Goal: Information Seeking & Learning: Learn about a topic

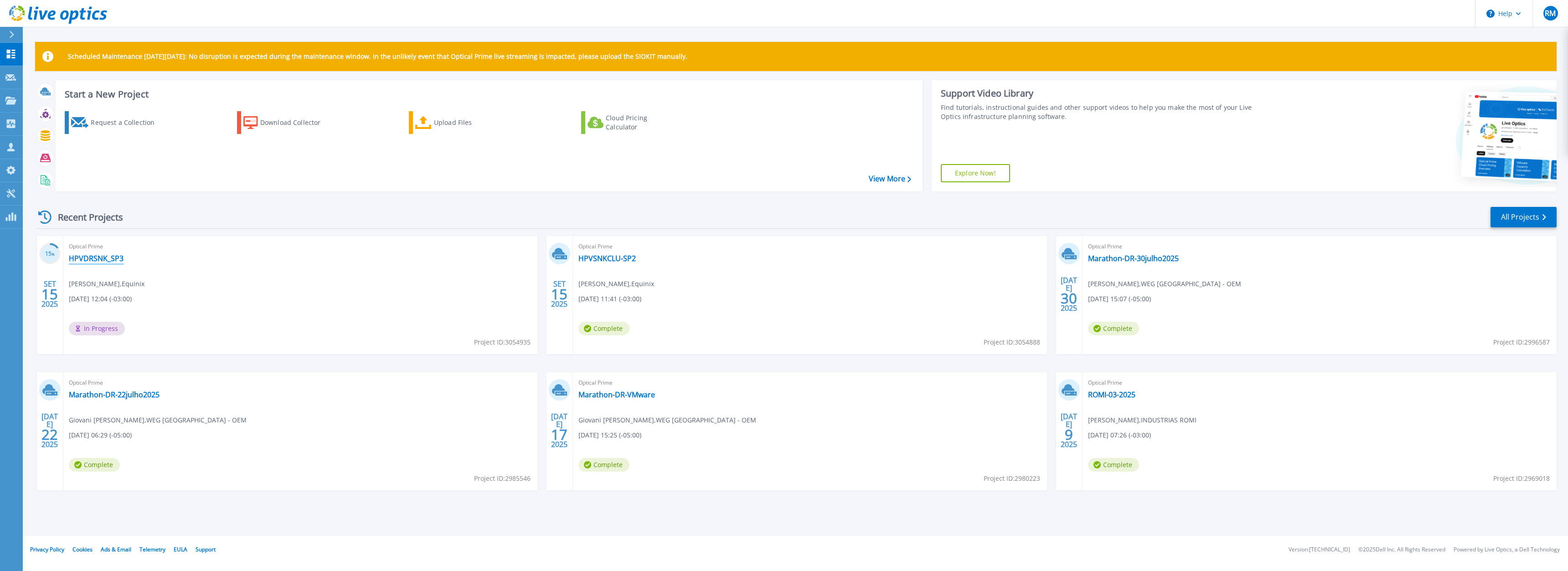
click at [100, 259] on link "HPVDRSNK_SP3" at bounding box center [96, 258] width 55 height 9
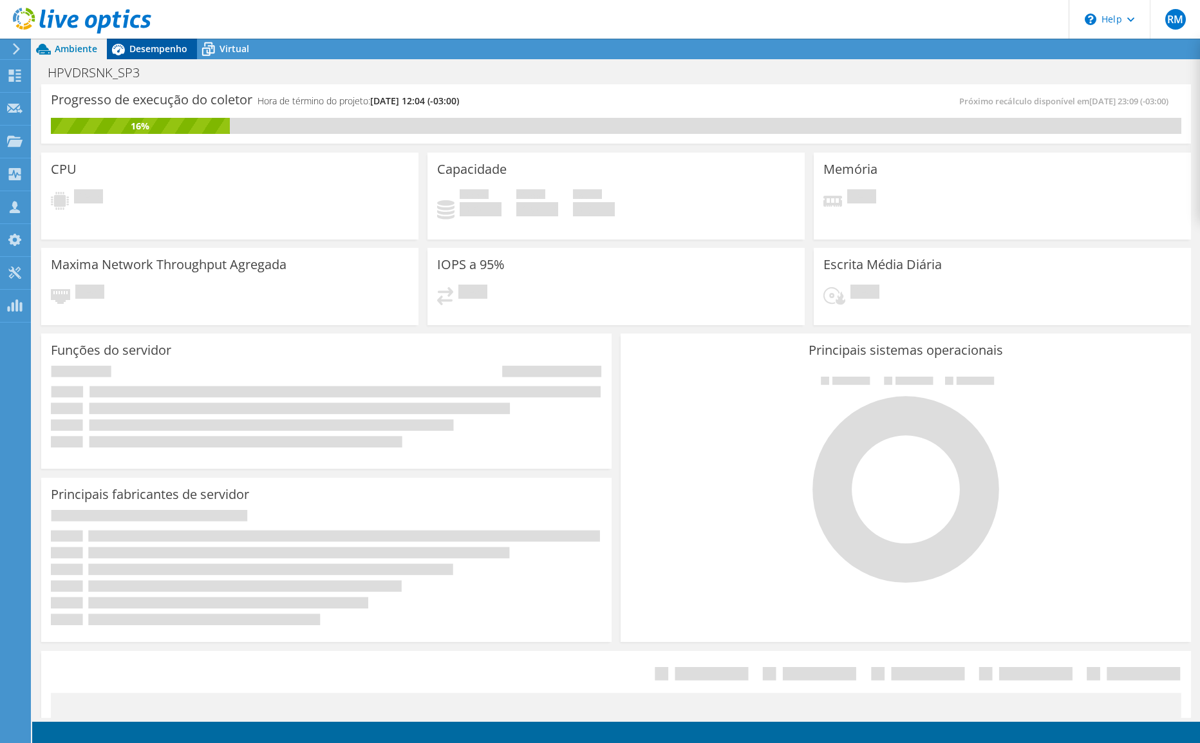
click at [173, 49] on span "Desempenho" at bounding box center [158, 48] width 58 height 12
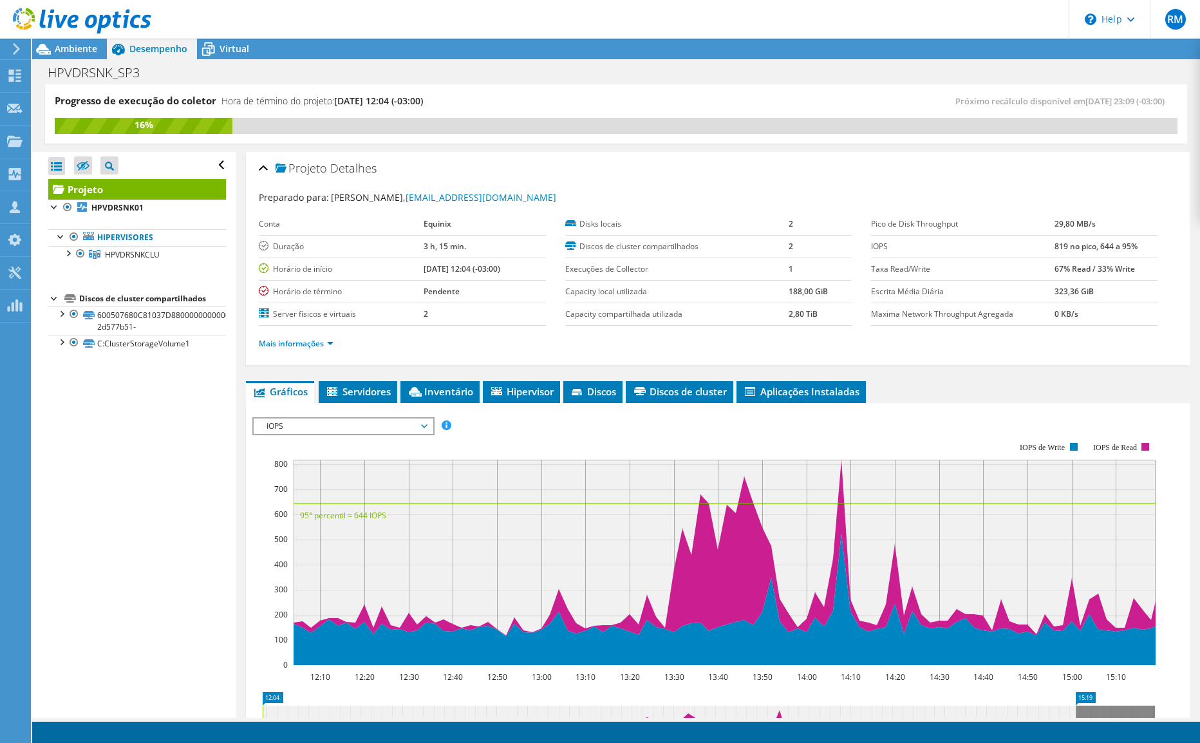
click at [358, 424] on span "IOPS" at bounding box center [342, 425] width 165 height 15
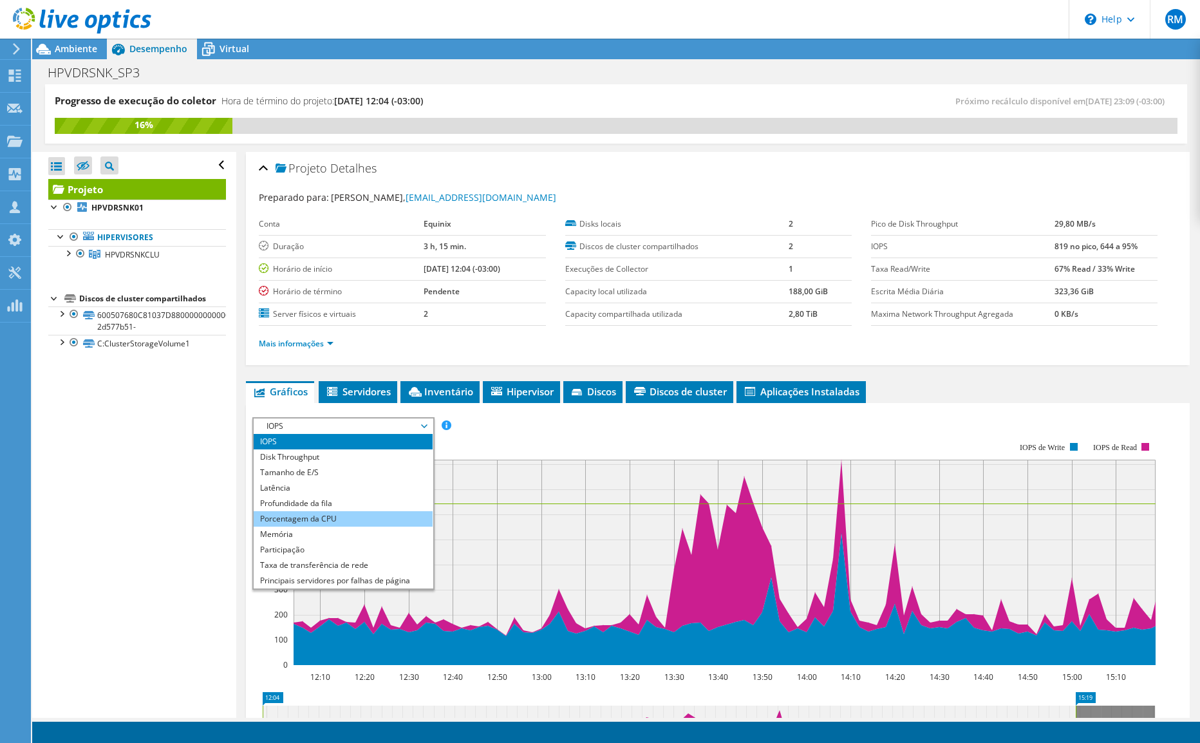
click at [344, 518] on li "Porcentagem da CPU" at bounding box center [343, 518] width 178 height 15
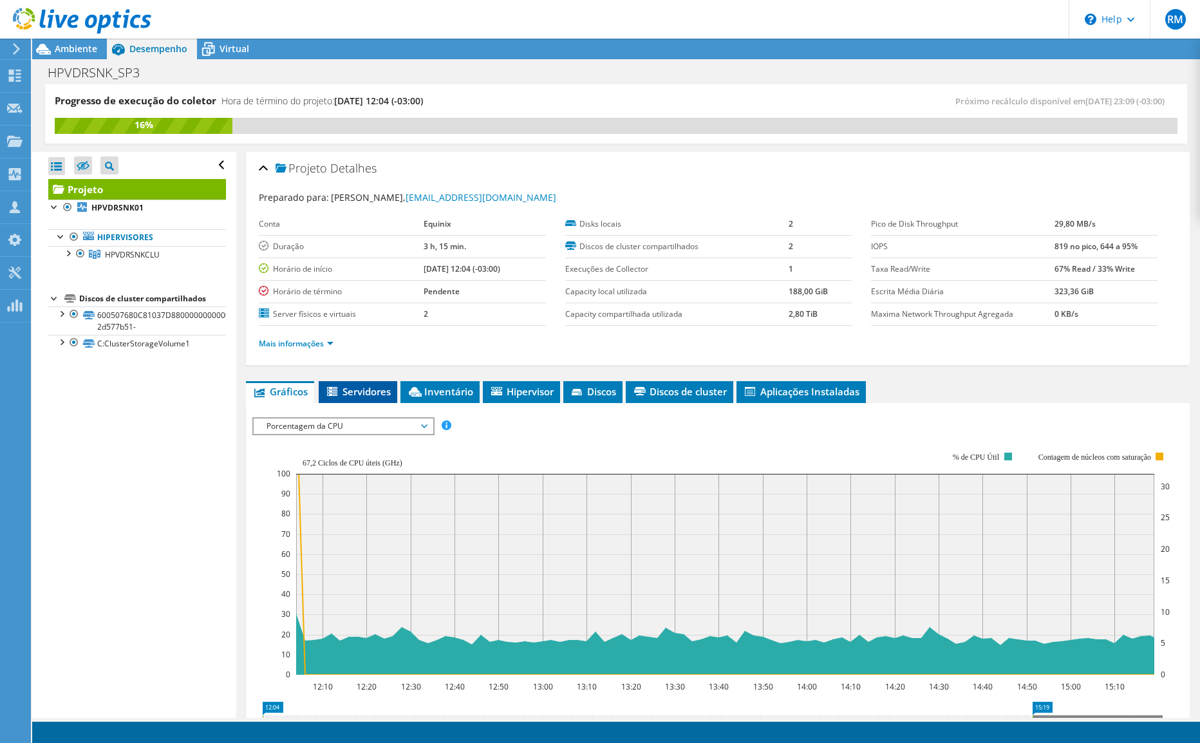
click at [381, 390] on span "Servidores" at bounding box center [358, 391] width 66 height 13
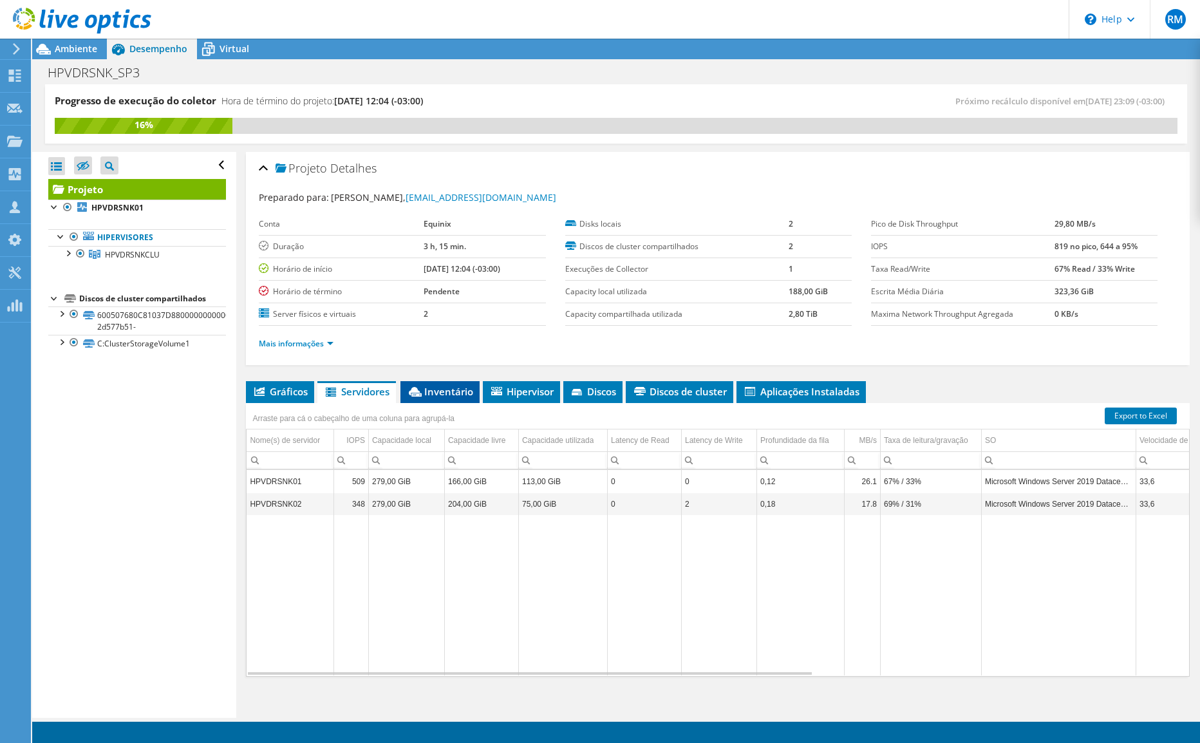
click at [437, 393] on span "Inventário" at bounding box center [440, 391] width 66 height 13
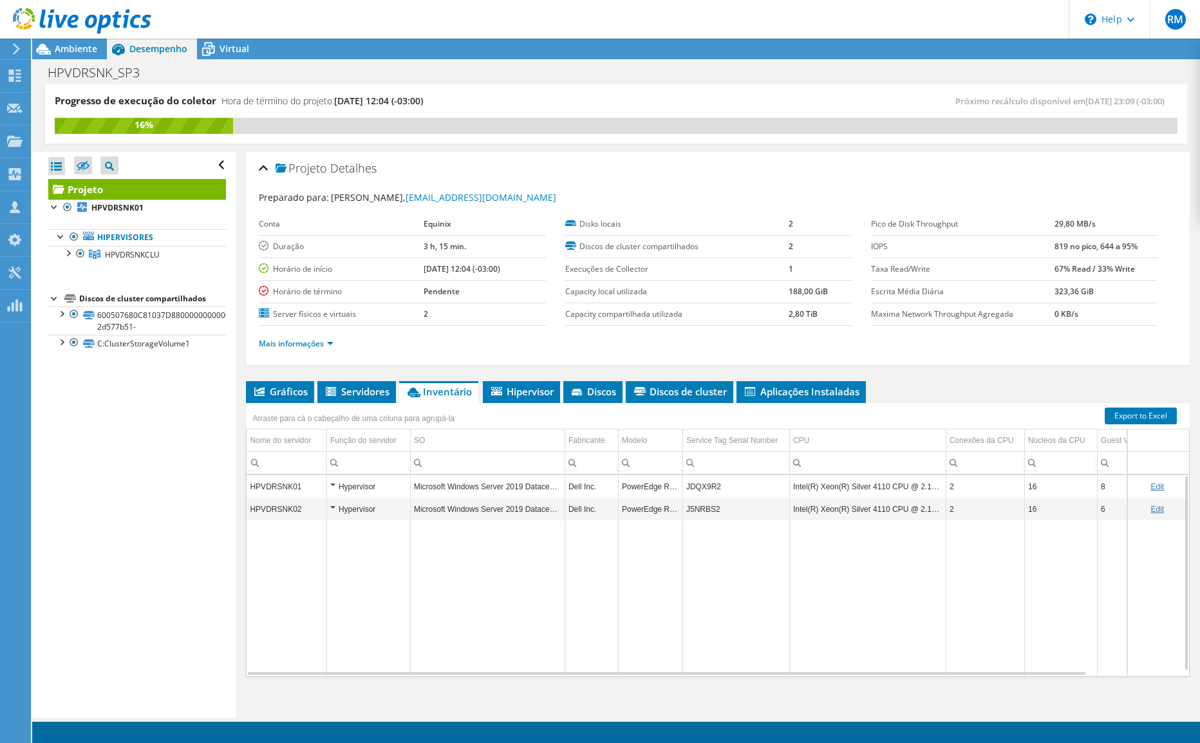
click at [330, 487] on div "Hypervisor" at bounding box center [368, 486] width 77 height 15
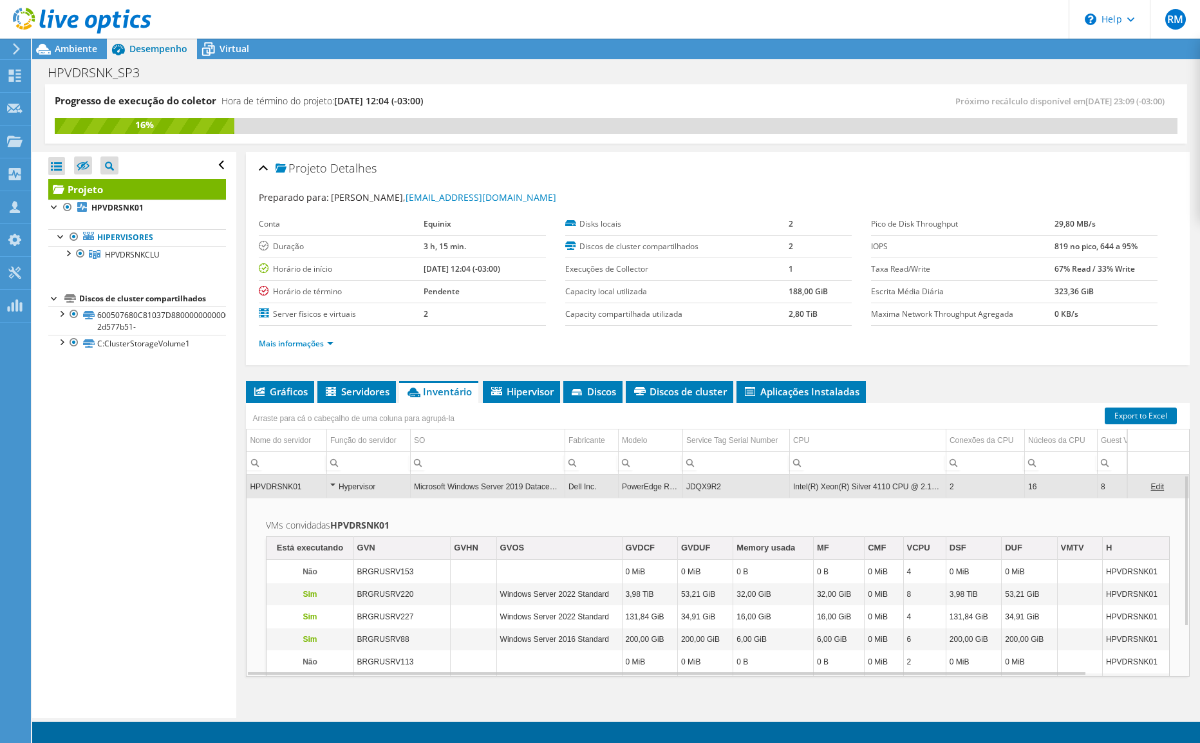
click at [516, 514] on td "VMs convidadas HPVDRSNK01 Está executando GVN GVHN GVOS GVDCF GVDUF Memory usad…" at bounding box center [718, 630] width 943 height 264
click at [353, 489] on div "Hypervisor" at bounding box center [368, 486] width 77 height 15
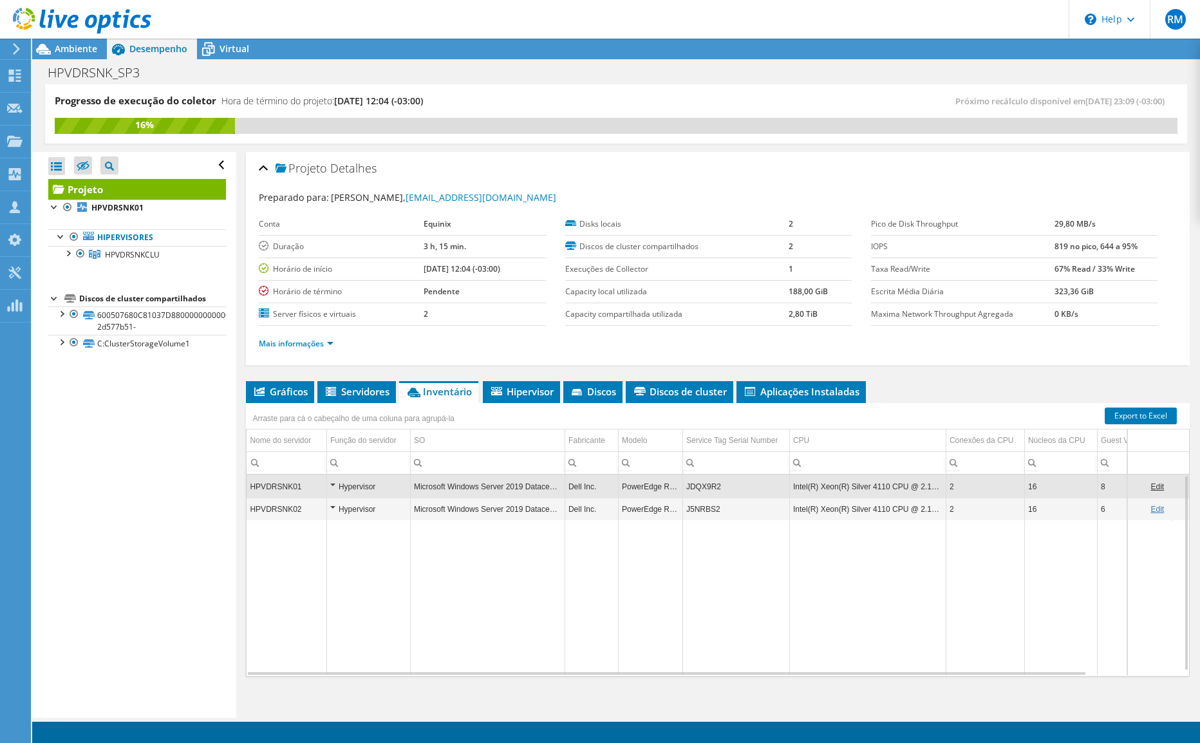
click at [355, 510] on div "Hypervisor" at bounding box center [368, 509] width 77 height 15
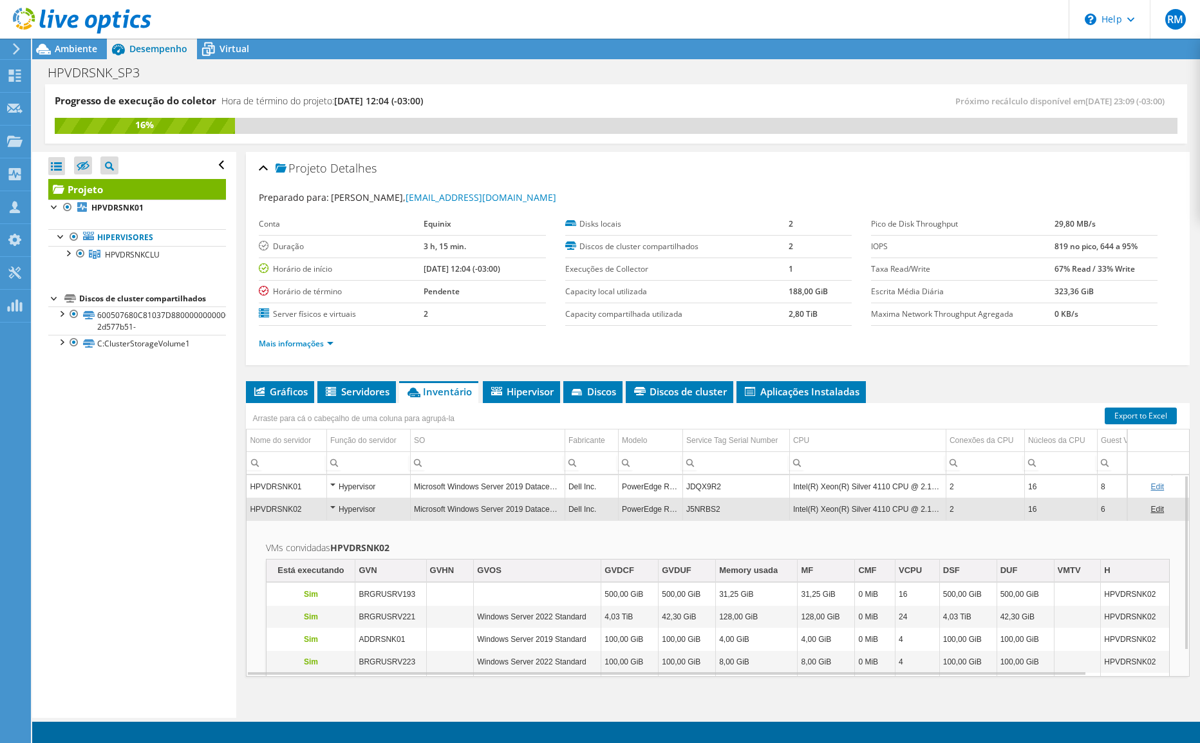
click at [334, 505] on div "Hypervisor" at bounding box center [368, 509] width 77 height 15
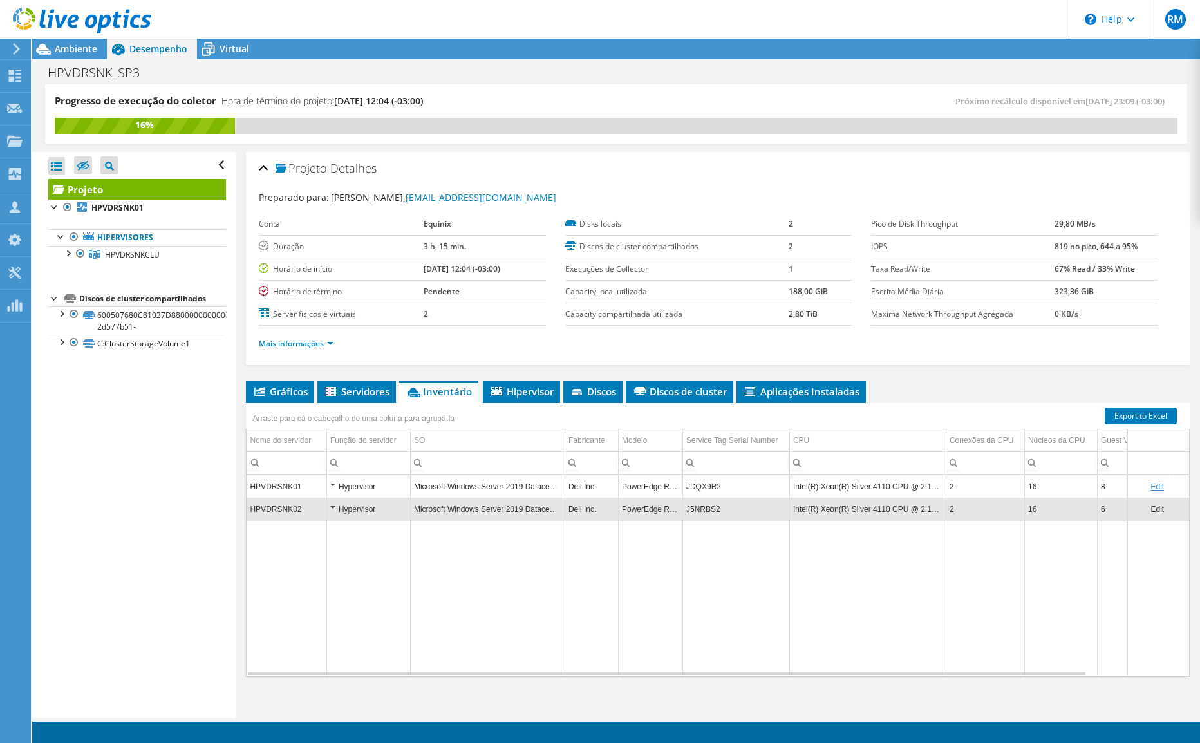
click at [333, 505] on div "Hypervisor" at bounding box center [368, 509] width 77 height 15
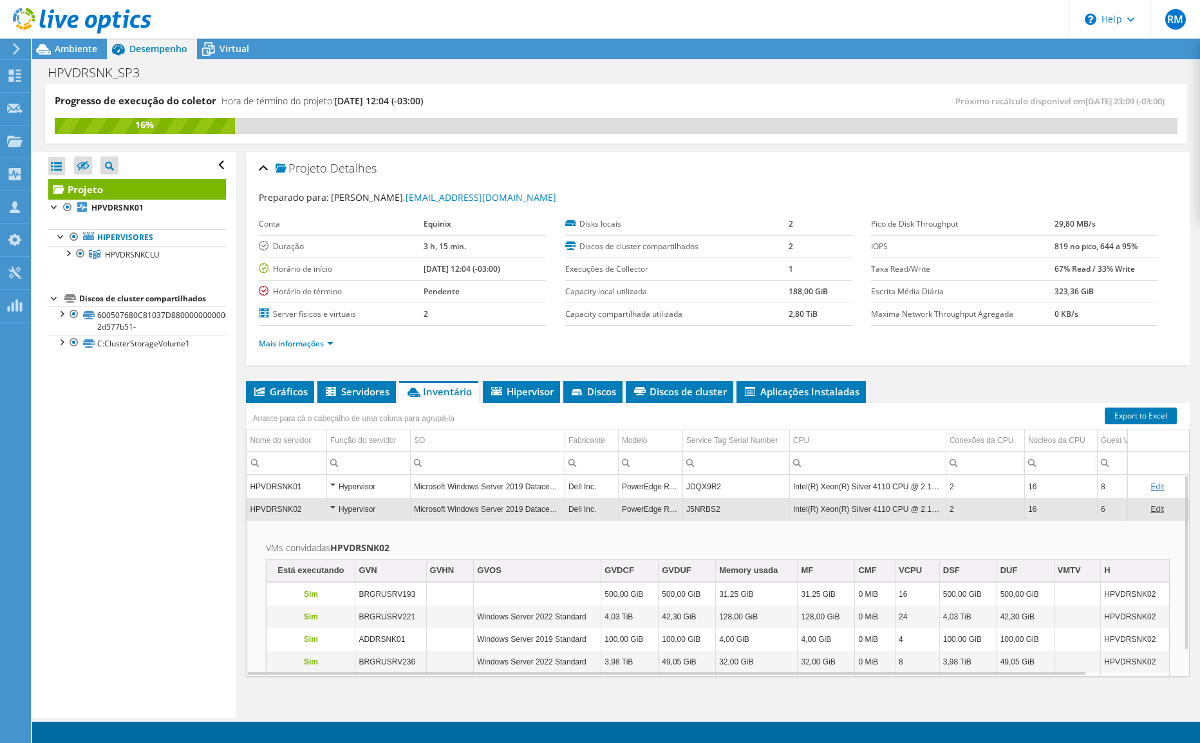
click at [333, 505] on div "Hypervisor" at bounding box center [368, 509] width 77 height 15
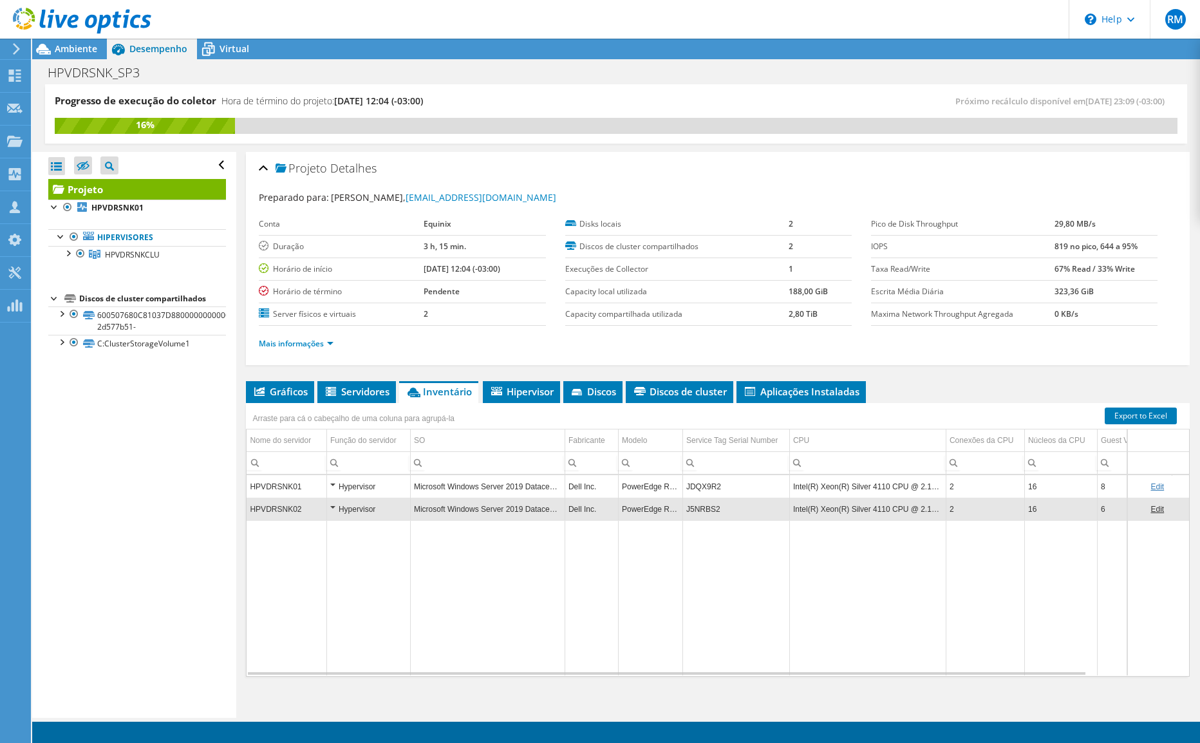
click at [334, 506] on div "Hypervisor" at bounding box center [368, 509] width 77 height 15
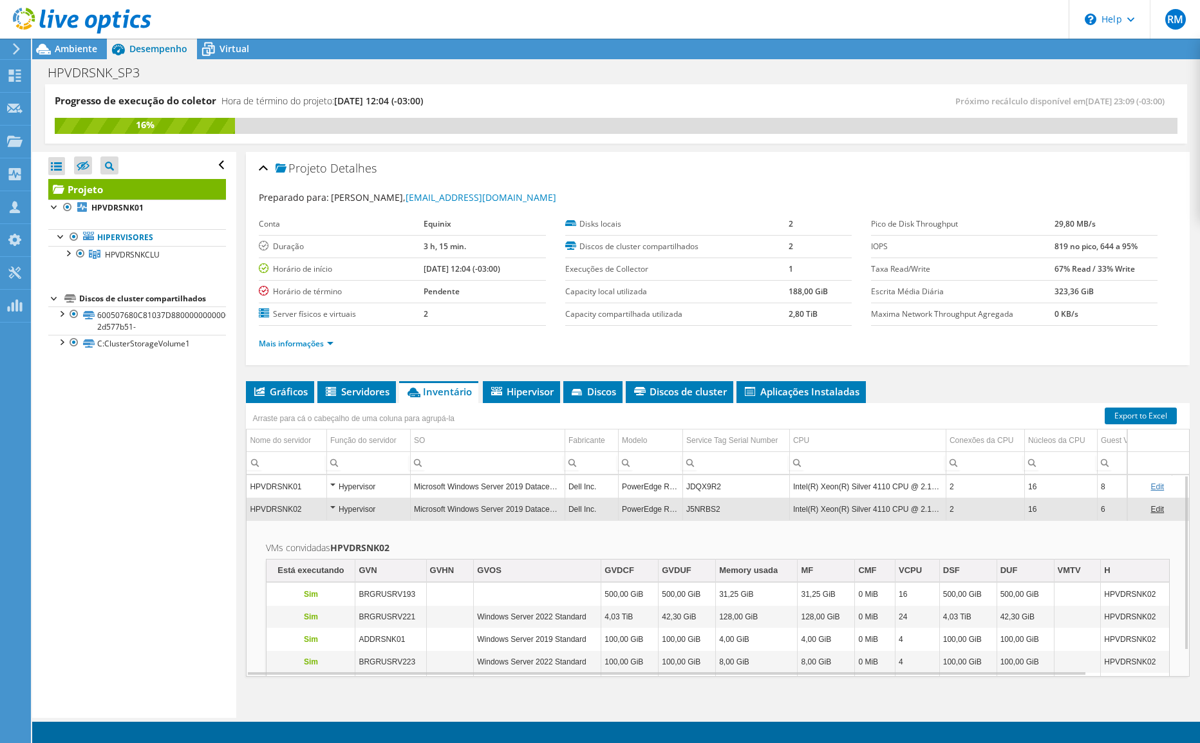
click at [334, 506] on div "Hypervisor" at bounding box center [368, 509] width 77 height 15
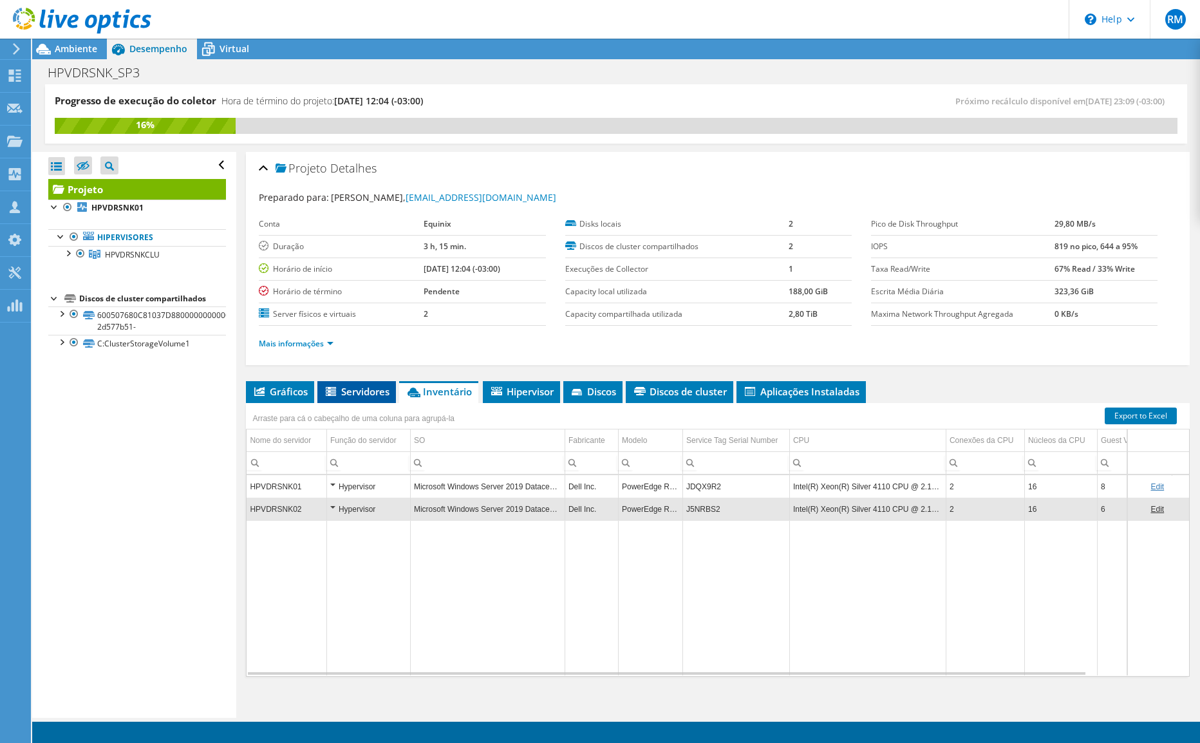
click at [348, 390] on span "Servidores" at bounding box center [357, 391] width 66 height 13
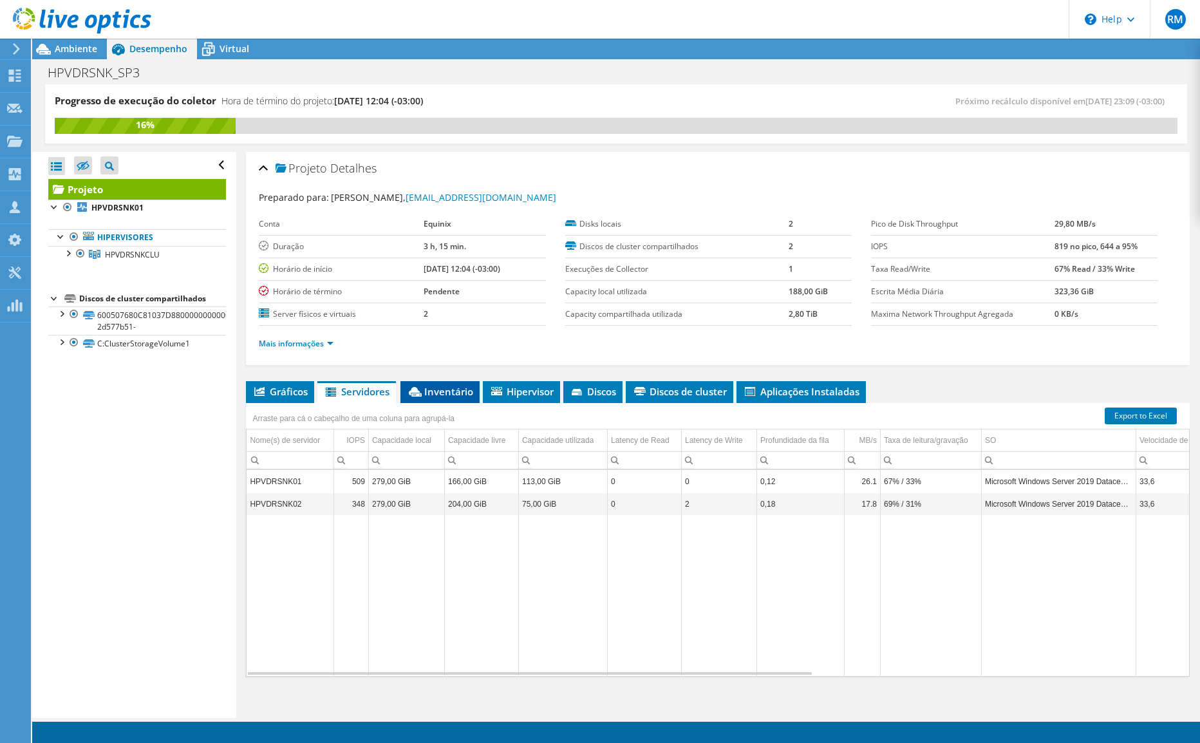
click at [434, 391] on span "Inventário" at bounding box center [440, 391] width 66 height 13
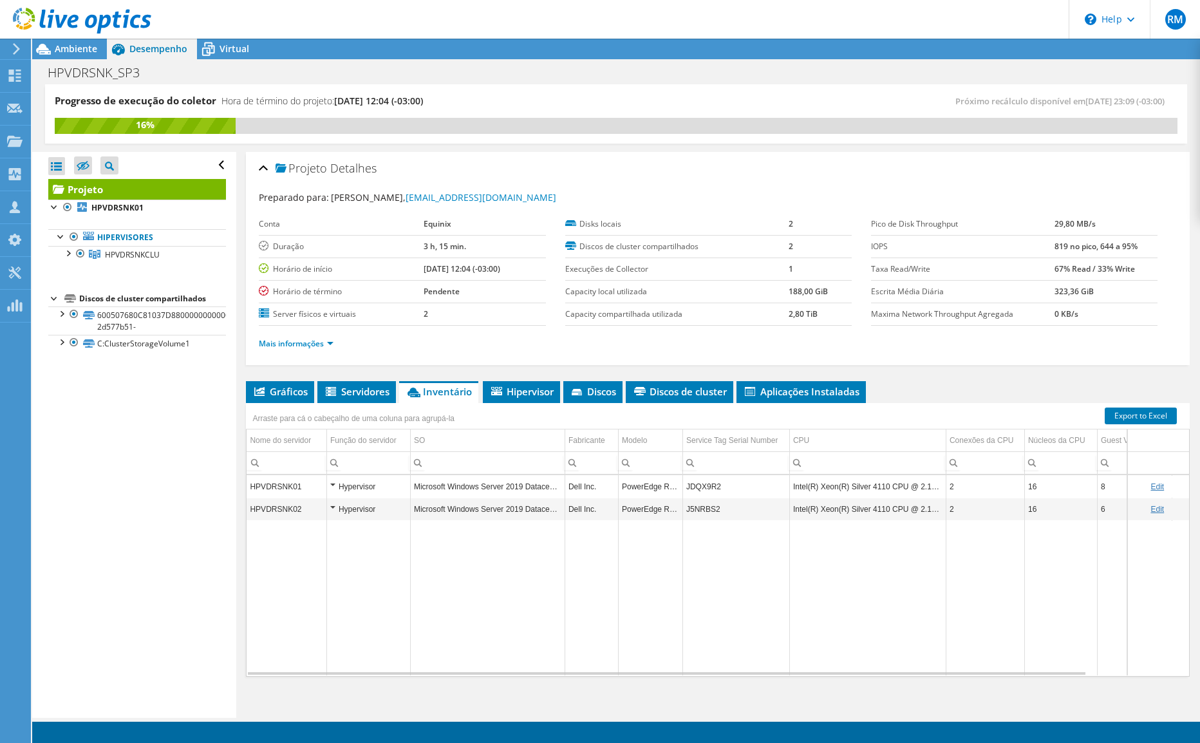
click at [330, 506] on div "Hypervisor" at bounding box center [368, 509] width 77 height 15
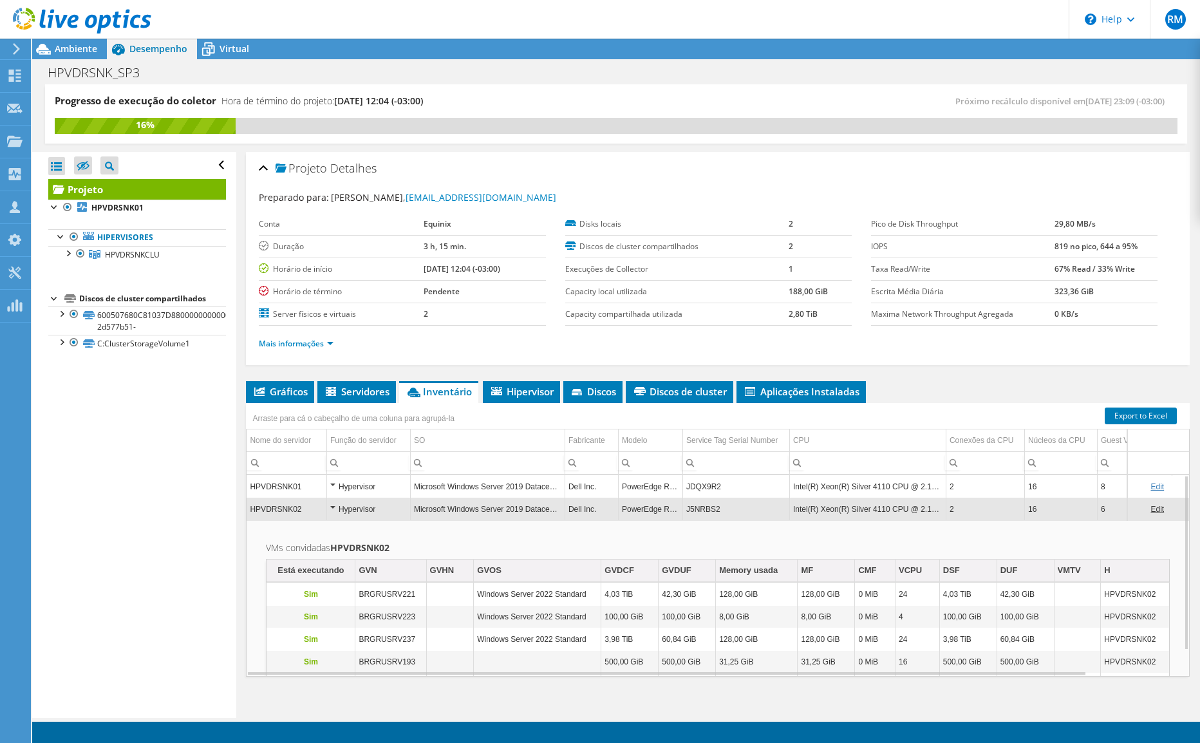
scroll to position [8, 0]
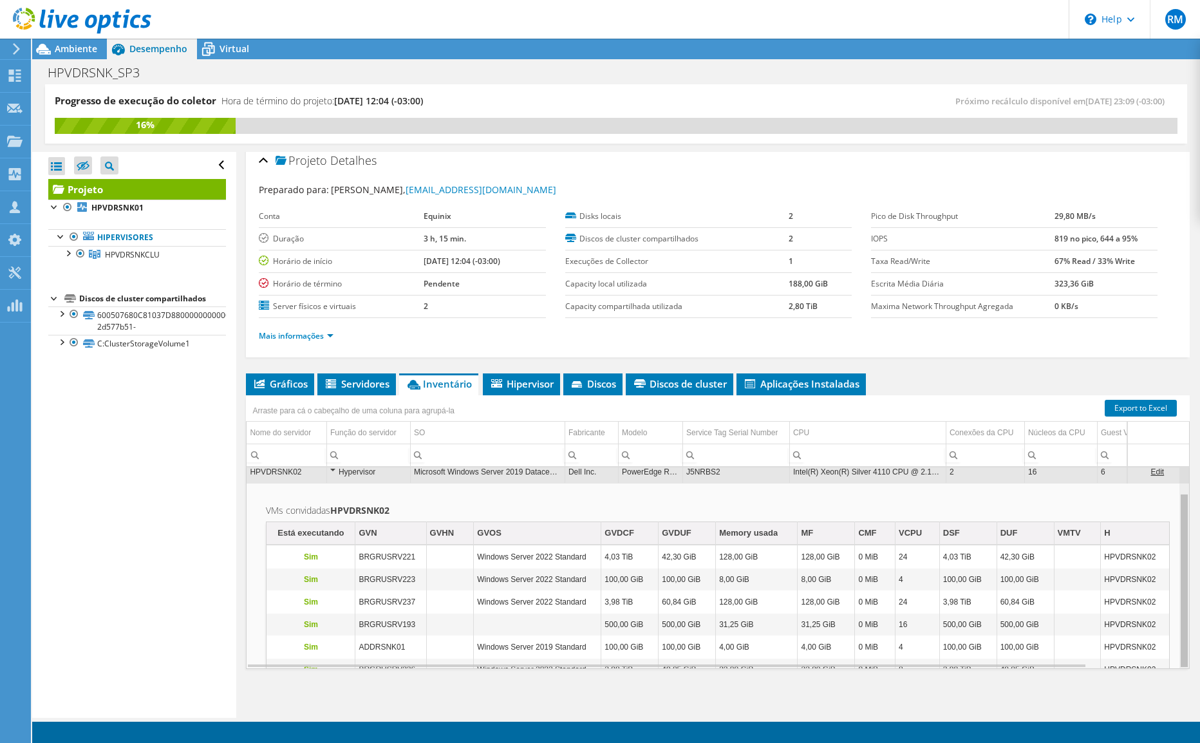
drag, startPoint x: 1176, startPoint y: 594, endPoint x: 1183, endPoint y: 631, distance: 37.4
click at [1183, 631] on body "[PERSON_NAME] de Canal [PERSON_NAME] [EMAIL_ADDRESS][DOMAIN_NAME] Equinix My Pr…" at bounding box center [600, 371] width 1200 height 743
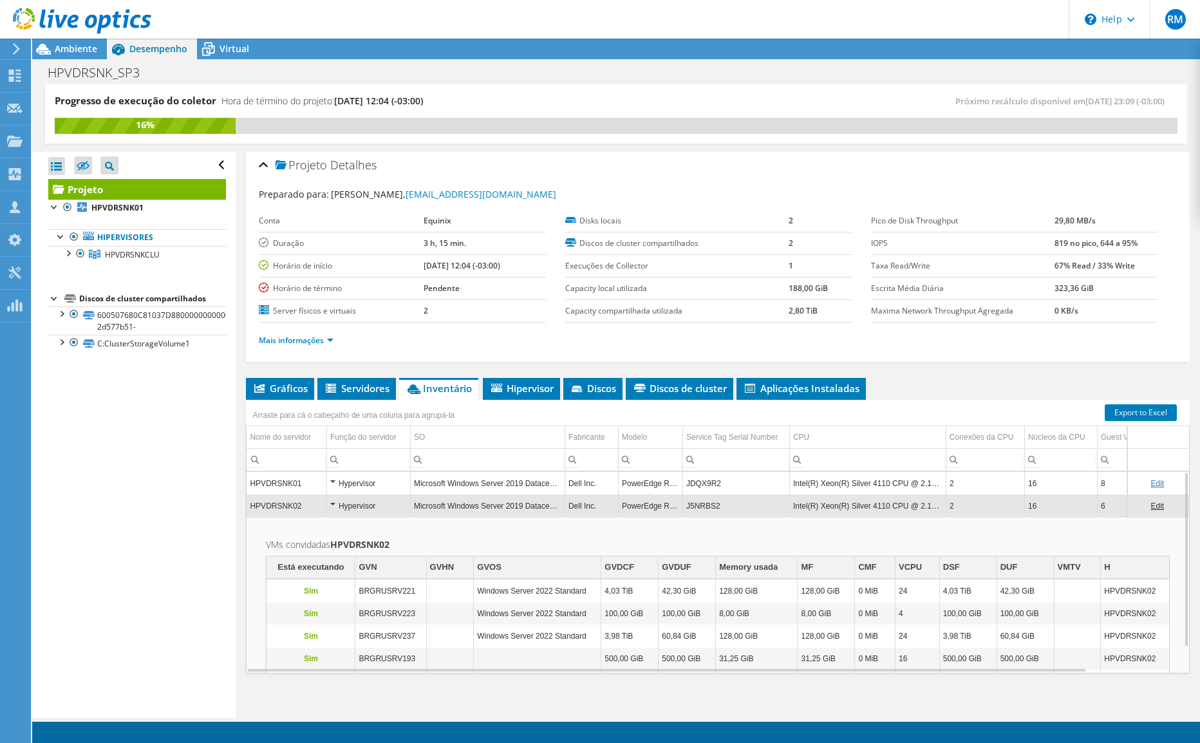
scroll to position [0, 0]
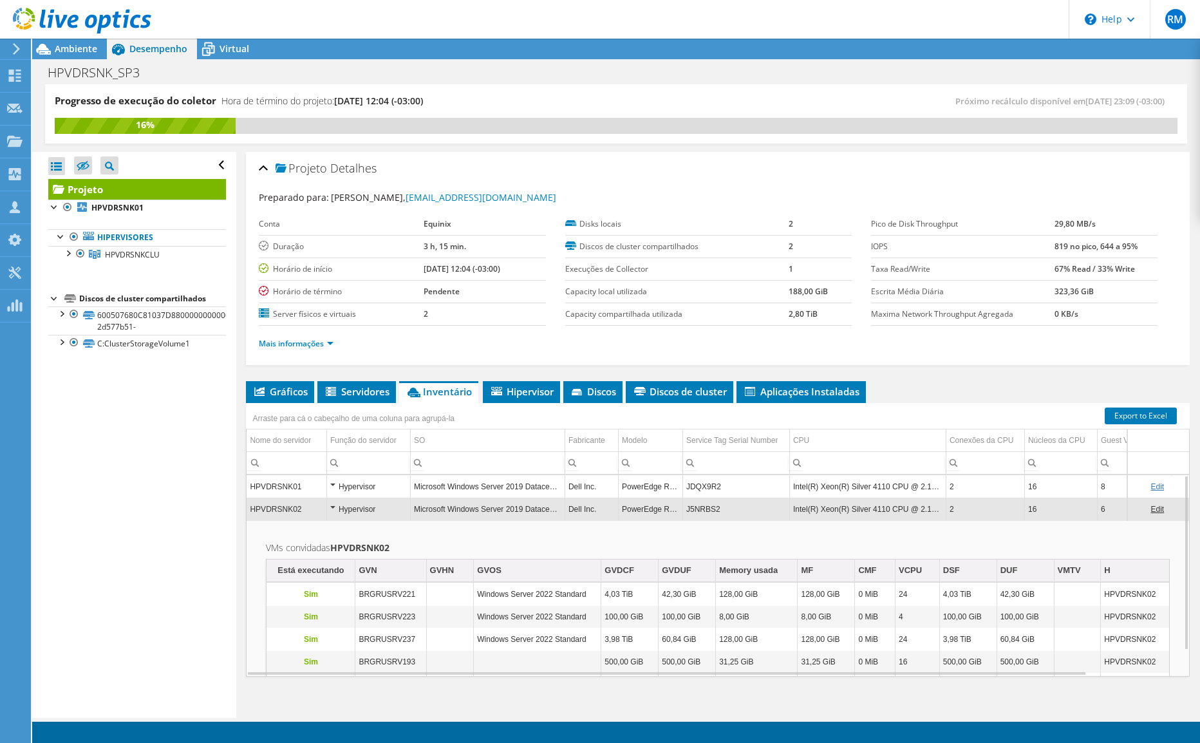
click at [363, 485] on div "Hypervisor" at bounding box center [368, 486] width 77 height 15
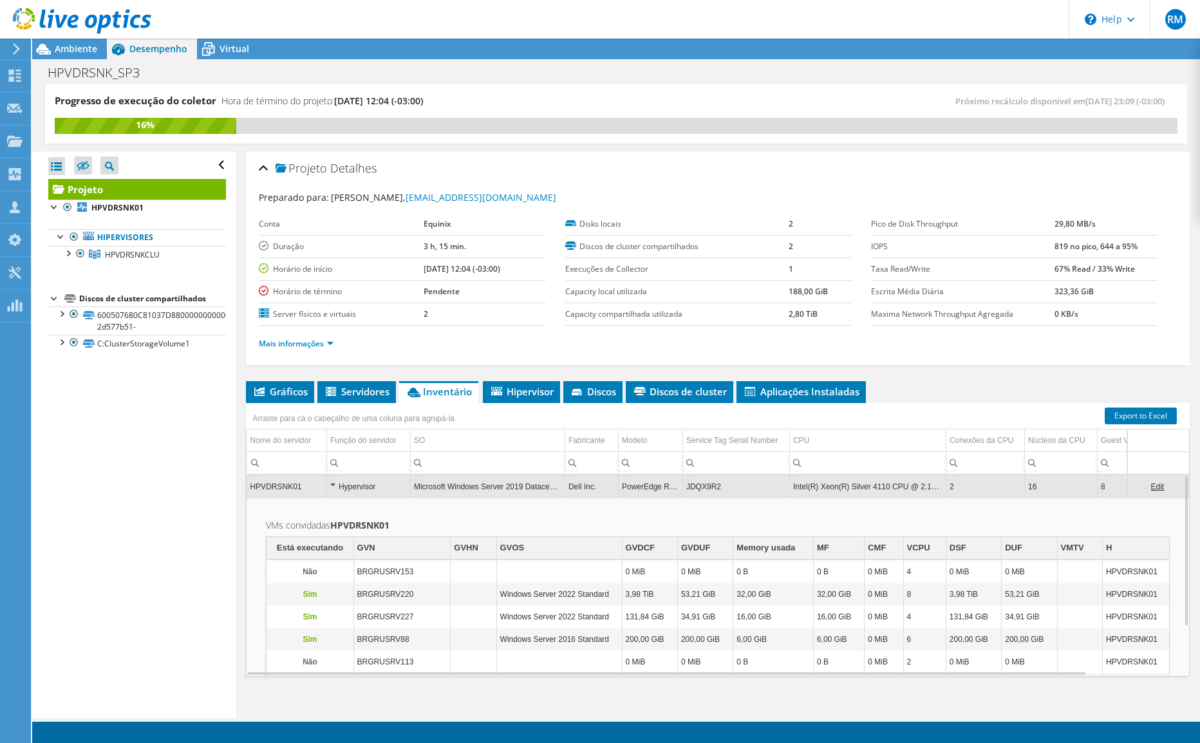
click at [378, 528] on b "HPVDRSNK01" at bounding box center [359, 525] width 59 height 12
click at [380, 525] on b "HPVDRSNK01" at bounding box center [359, 525] width 59 height 12
click at [355, 523] on b "HPVDRSNK01" at bounding box center [359, 525] width 59 height 12
click at [379, 524] on b "HPVDRSNK01" at bounding box center [359, 525] width 59 height 12
click at [335, 484] on div "Hypervisor" at bounding box center [368, 486] width 77 height 15
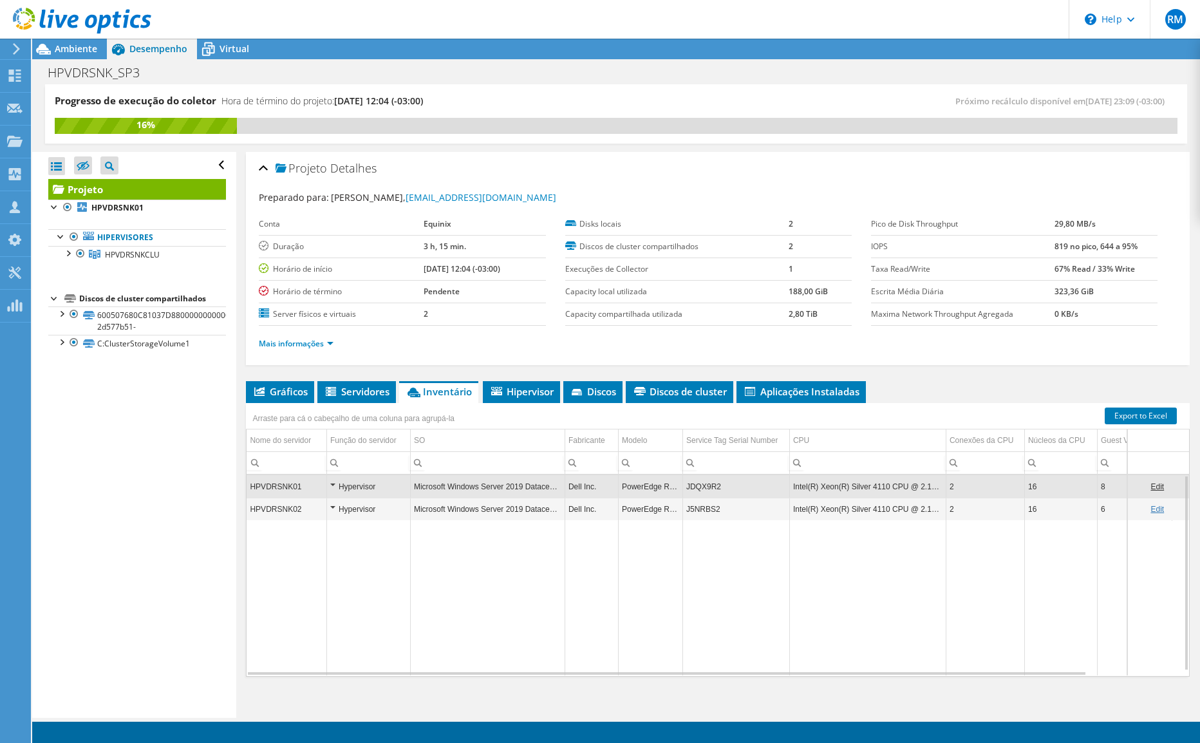
click at [332, 507] on div "Hypervisor" at bounding box center [368, 509] width 77 height 15
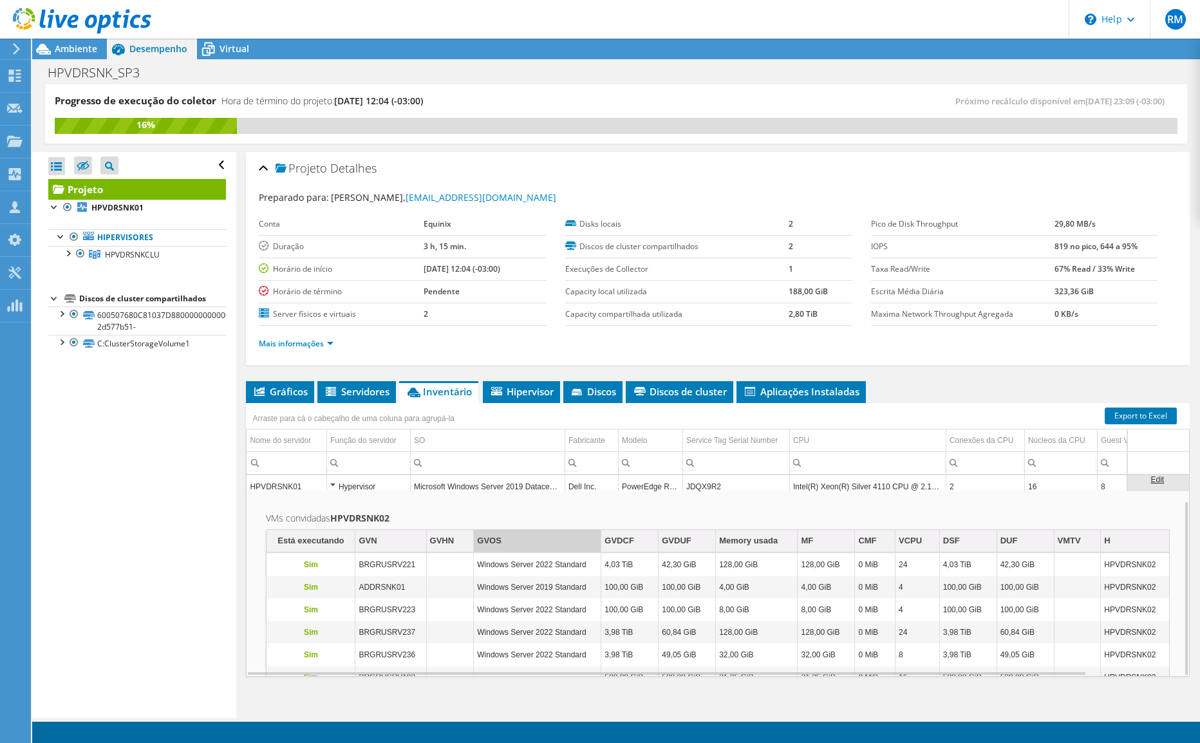
scroll to position [8, 0]
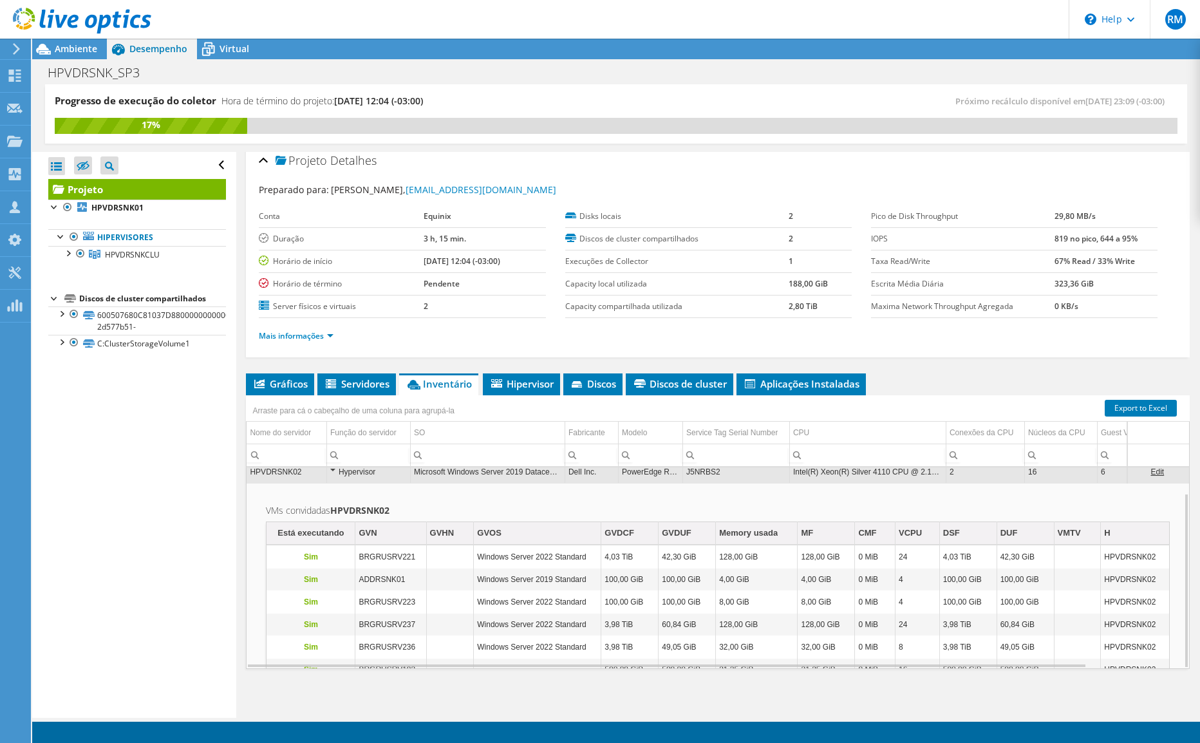
click at [522, 494] on td "VMs convidadas HPVDRSNK02 Está executando GVN GVHN GVOS GVDCF GVDUF Memory usad…" at bounding box center [718, 592] width 943 height 219
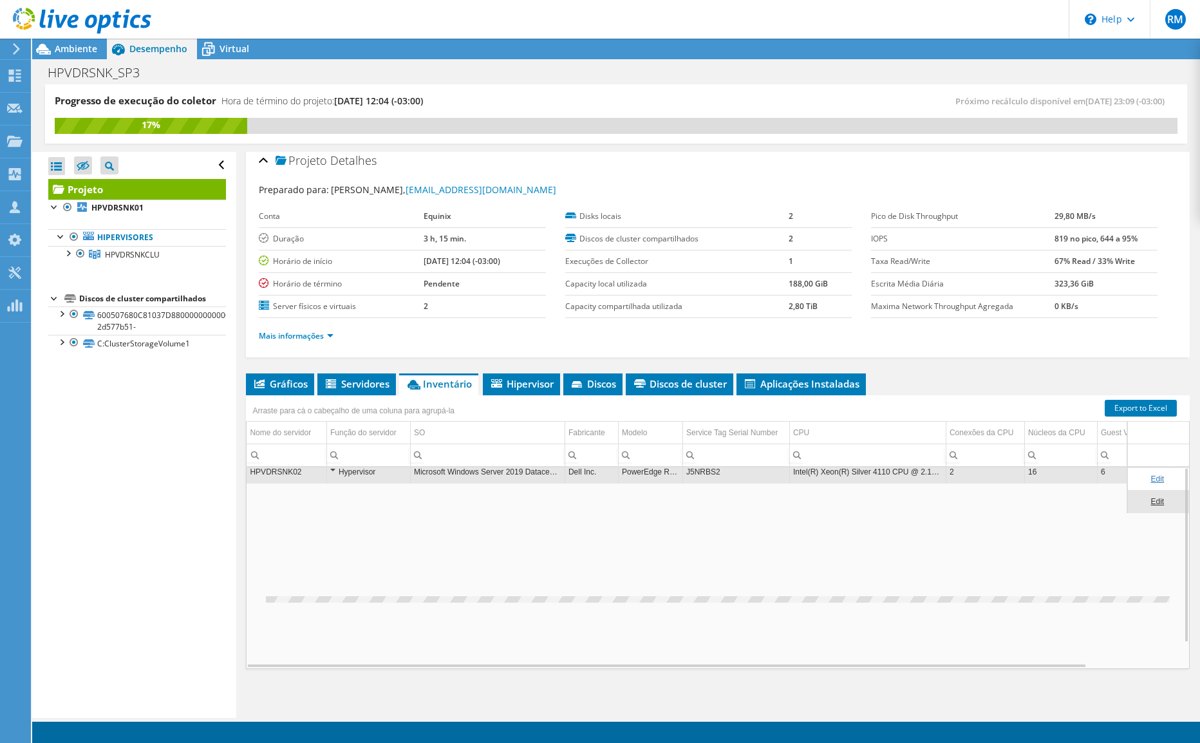
scroll to position [0, 0]
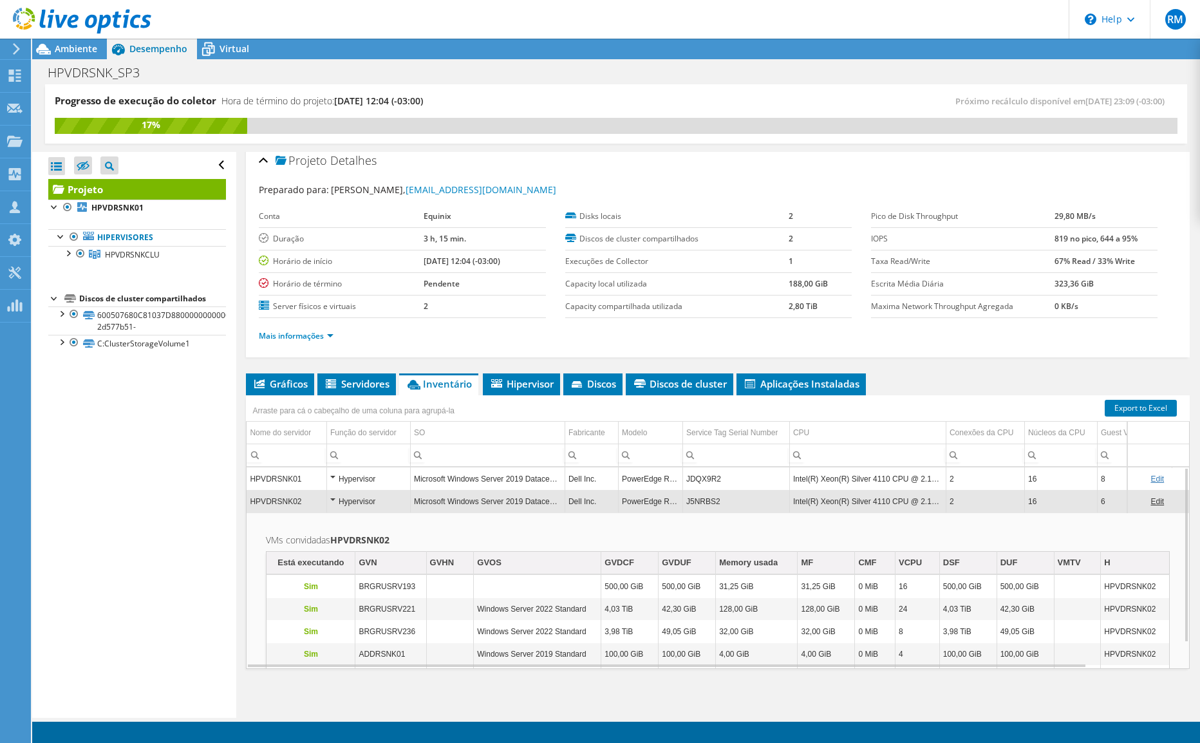
click at [339, 476] on div "Hypervisor" at bounding box center [368, 478] width 77 height 15
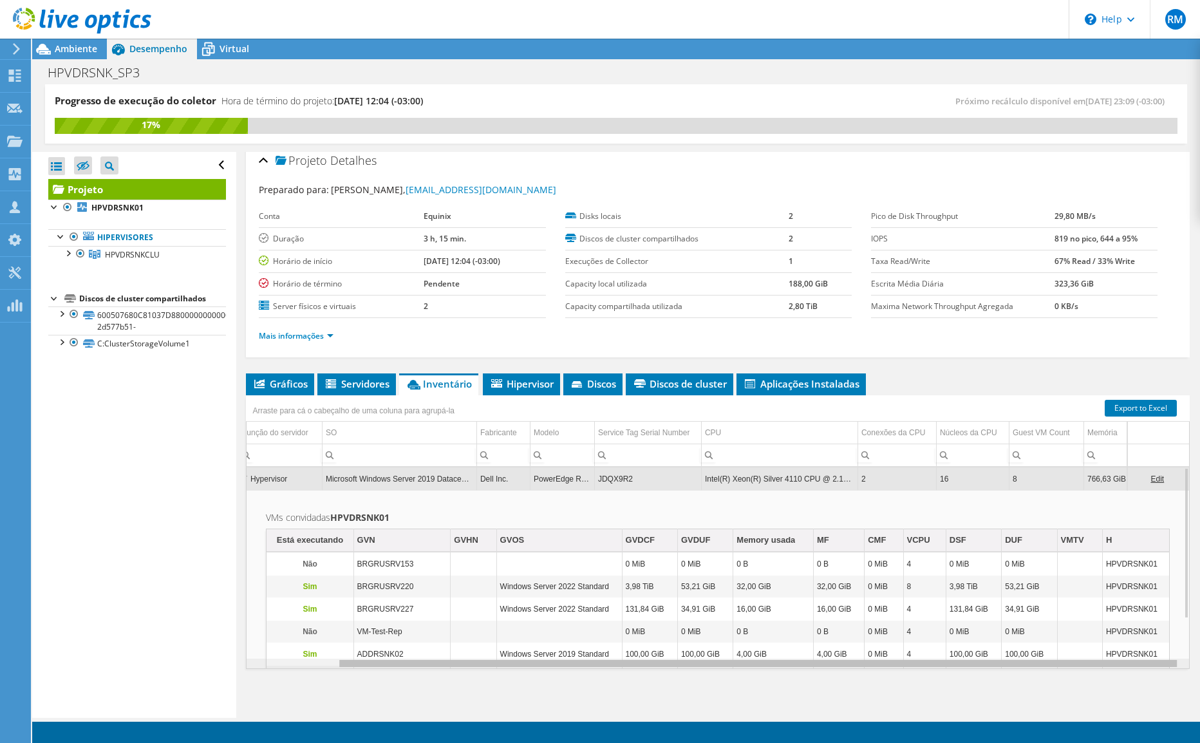
scroll to position [0, 102]
drag, startPoint x: 1084, startPoint y: 670, endPoint x: 1151, endPoint y: 670, distance: 67.0
click at [1151, 670] on body "[PERSON_NAME] de Canal [PERSON_NAME] [EMAIL_ADDRESS][DOMAIN_NAME] Equinix My Pr…" at bounding box center [600, 371] width 1200 height 743
click at [1151, 670] on div "Gráficos Servidores Inventário Hipervisor Discos Discos de cluster IOPS" at bounding box center [718, 534] width 944 height 322
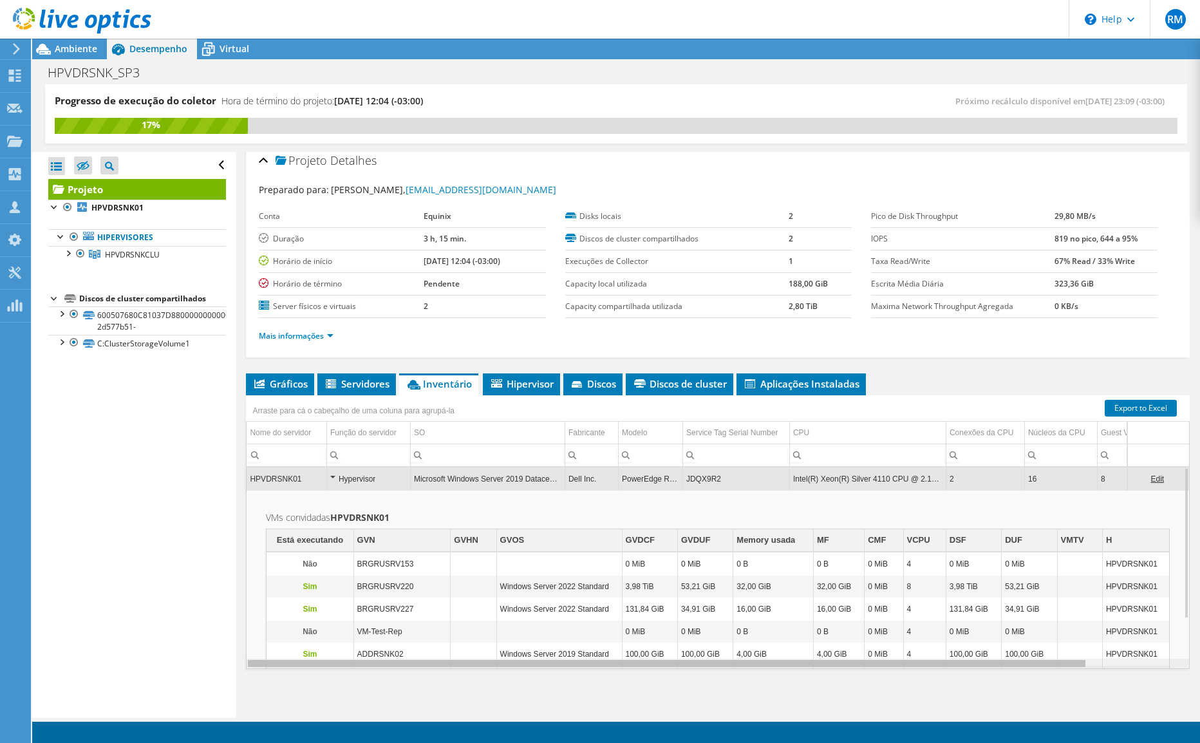
drag, startPoint x: 1151, startPoint y: 665, endPoint x: 951, endPoint y: 663, distance: 199.6
click at [951, 663] on body "[PERSON_NAME] de Canal [PERSON_NAME] [EMAIL_ADDRESS][DOMAIN_NAME] Equinix My Pr…" at bounding box center [600, 371] width 1200 height 743
drag, startPoint x: 1069, startPoint y: 664, endPoint x: 1122, endPoint y: 664, distance: 53.4
click at [1122, 664] on body "[PERSON_NAME] de Canal [PERSON_NAME] [EMAIL_ADDRESS][DOMAIN_NAME] Equinix My Pr…" at bounding box center [600, 371] width 1200 height 743
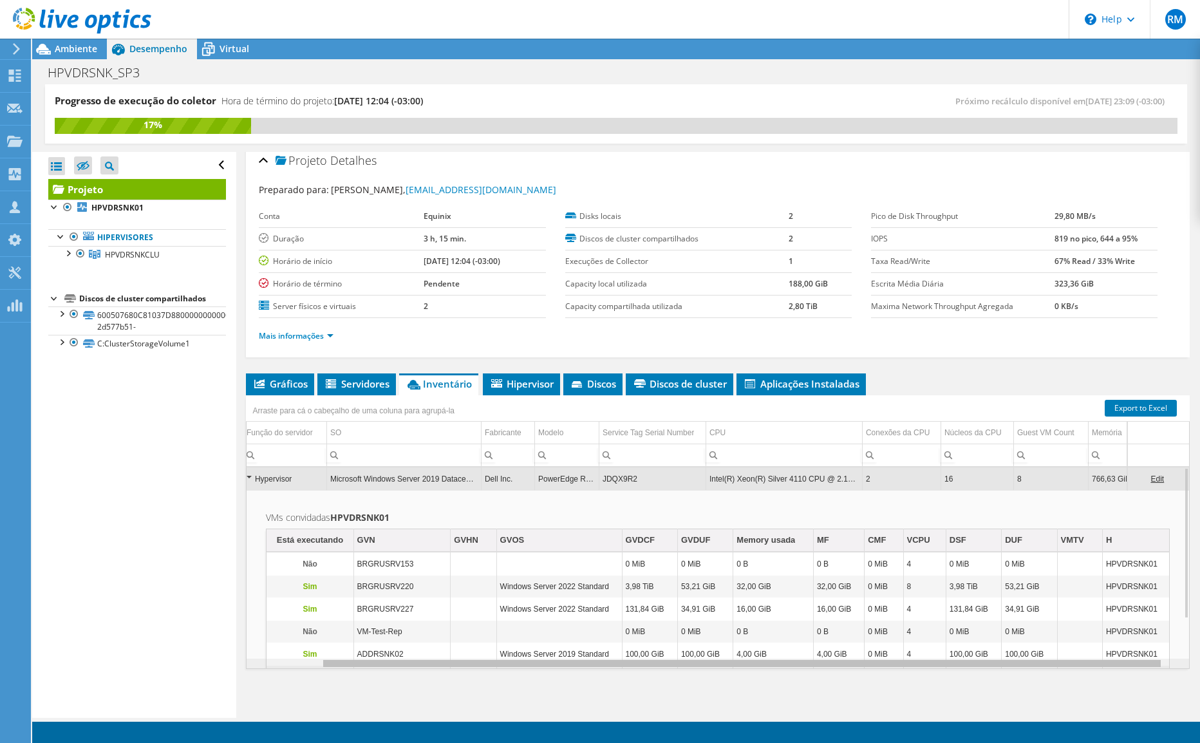
scroll to position [0, 103]
drag, startPoint x: 1139, startPoint y: 664, endPoint x: 1188, endPoint y: 663, distance: 48.9
click at [1188, 663] on body "[PERSON_NAME] de Canal [PERSON_NAME] [EMAIL_ADDRESS][DOMAIN_NAME] Equinix My Pr…" at bounding box center [600, 371] width 1200 height 743
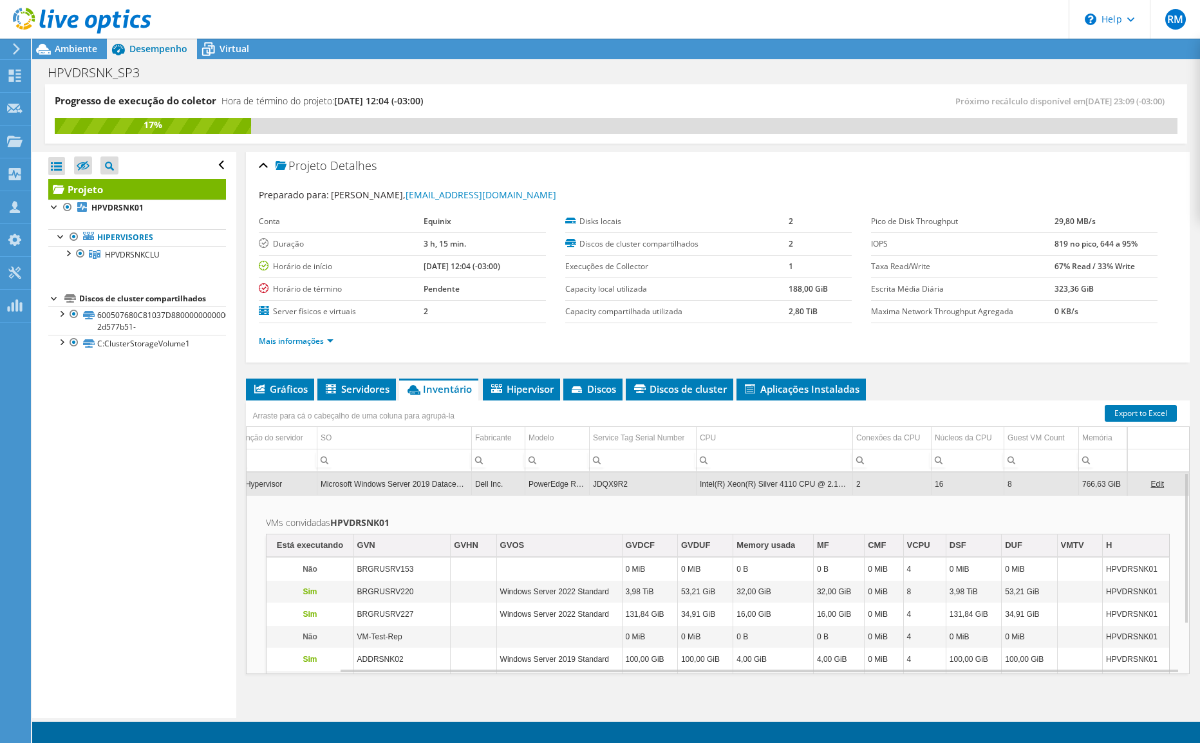
scroll to position [0, 0]
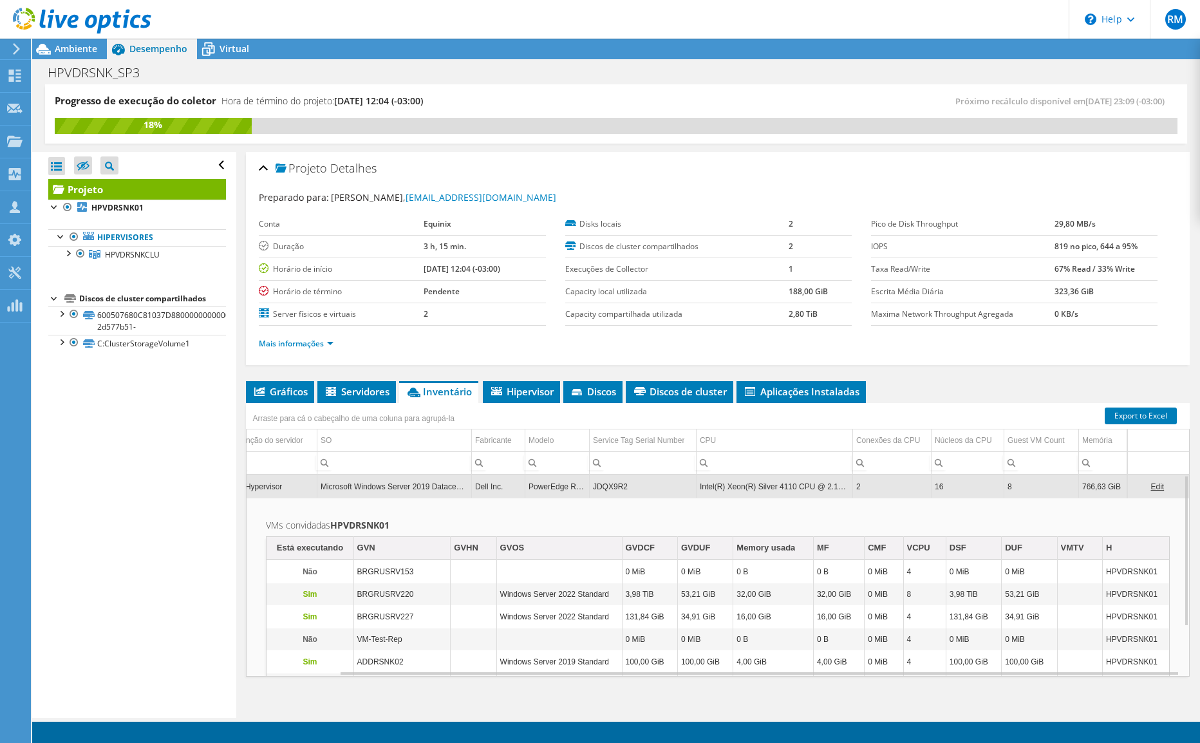
click at [635, 98] on div "Próximo recálculo disponível em [DATE] 23:09 (-03:00)" at bounding box center [896, 101] width 561 height 15
drag, startPoint x: 429, startPoint y: 706, endPoint x: 437, endPoint y: 682, distance: 24.4
click at [429, 706] on div "Projeto Detalhes Preparado para: [PERSON_NAME], [EMAIL_ADDRESS][DOMAIN_NAME] Co…" at bounding box center [717, 439] width 963 height 574
click at [443, 699] on div "Gráficos Servidores Inventário Hipervisor Discos Discos de cluster IOPS" at bounding box center [718, 542] width 944 height 322
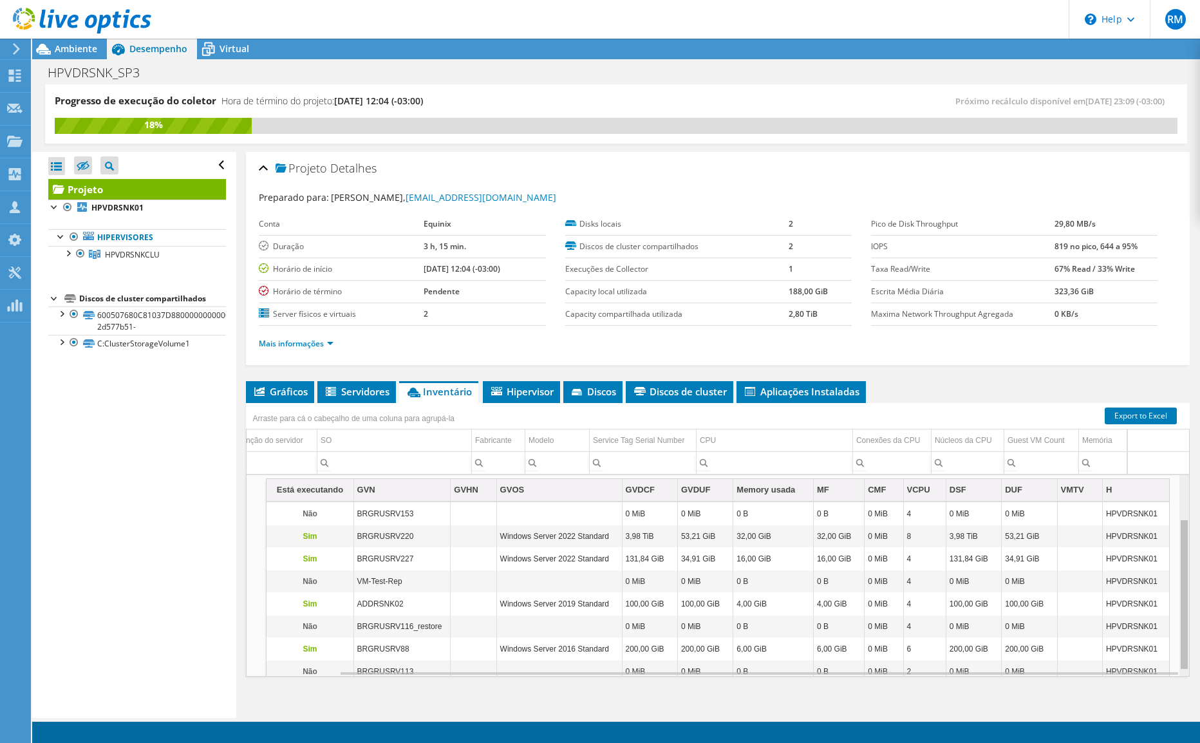
scroll to position [0, 103]
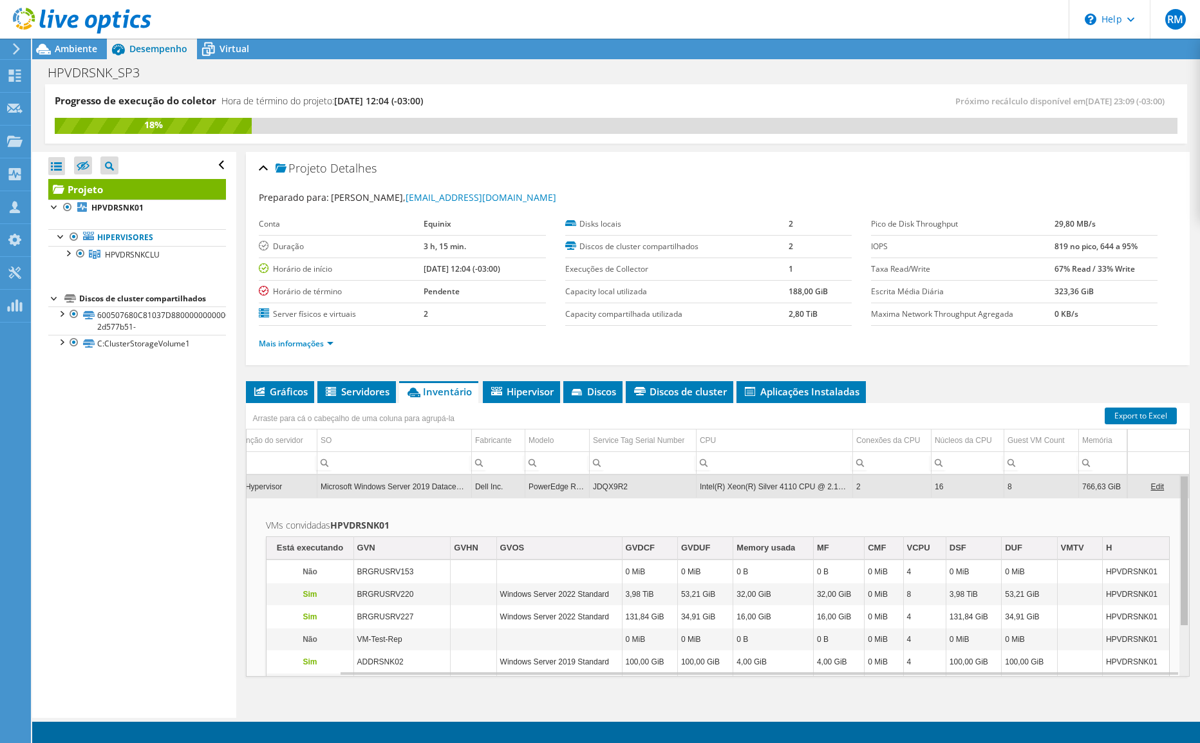
drag, startPoint x: 1176, startPoint y: 592, endPoint x: 932, endPoint y: 511, distance: 256.5
click at [1173, 548] on body "[PERSON_NAME] de Canal [PERSON_NAME] [EMAIL_ADDRESS][DOMAIN_NAME] Equinix My Pr…" at bounding box center [600, 371] width 1200 height 743
click at [373, 543] on div "GVN" at bounding box center [366, 547] width 18 height 15
click at [375, 527] on b "HPVDRSNK01" at bounding box center [359, 525] width 59 height 12
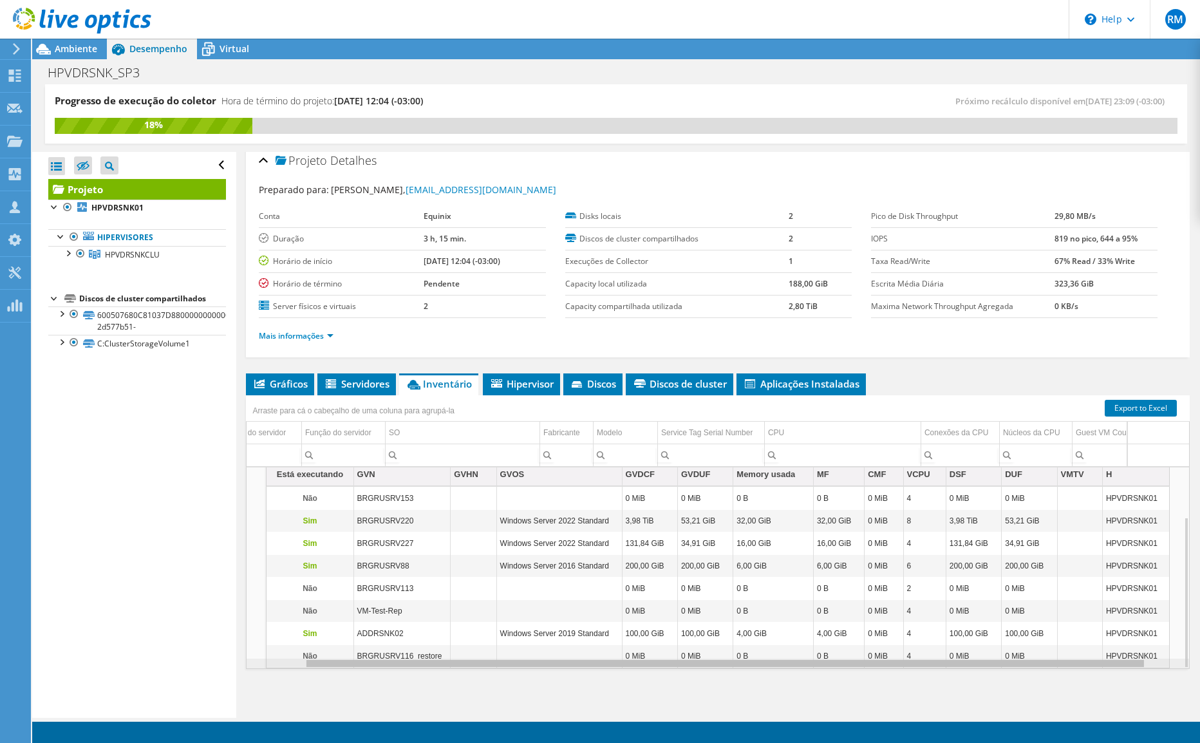
scroll to position [0, 0]
drag, startPoint x: 378, startPoint y: 665, endPoint x: 235, endPoint y: 664, distance: 142.9
click at [235, 664] on body "[PERSON_NAME] de Canal [PERSON_NAME] [EMAIL_ADDRESS][DOMAIN_NAME] Equinix My Pr…" at bounding box center [600, 371] width 1200 height 743
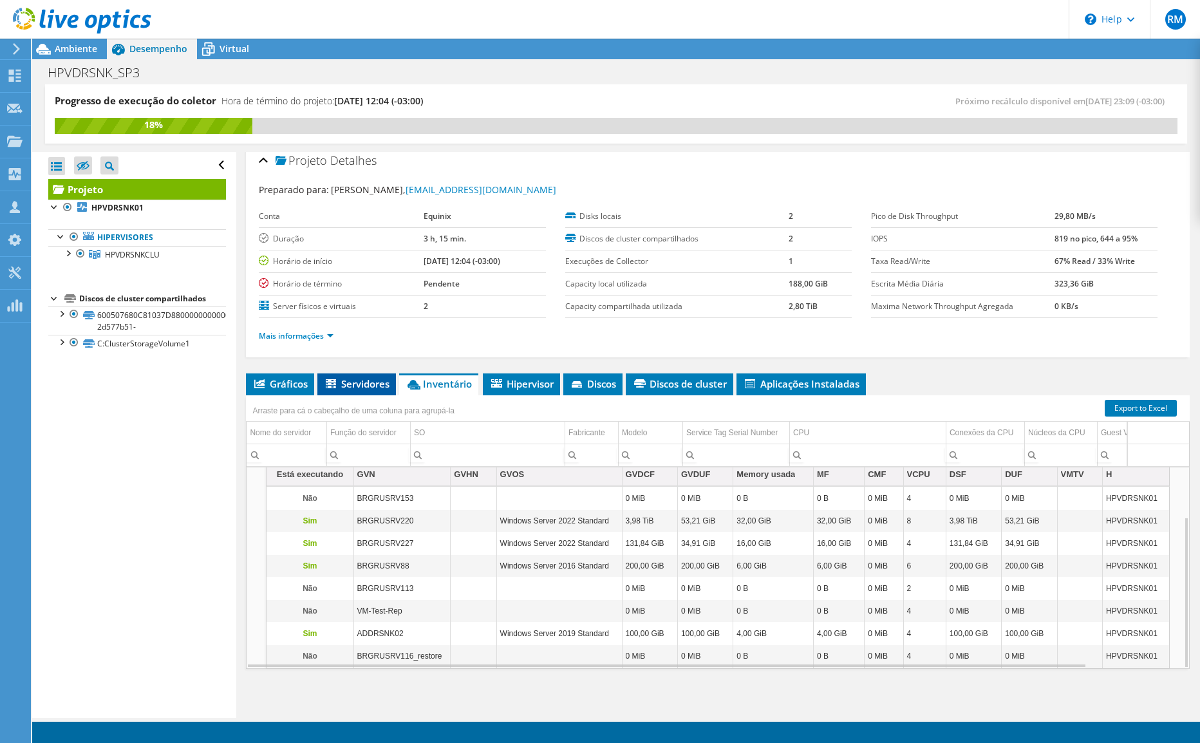
click at [370, 384] on span "Servidores" at bounding box center [357, 383] width 66 height 13
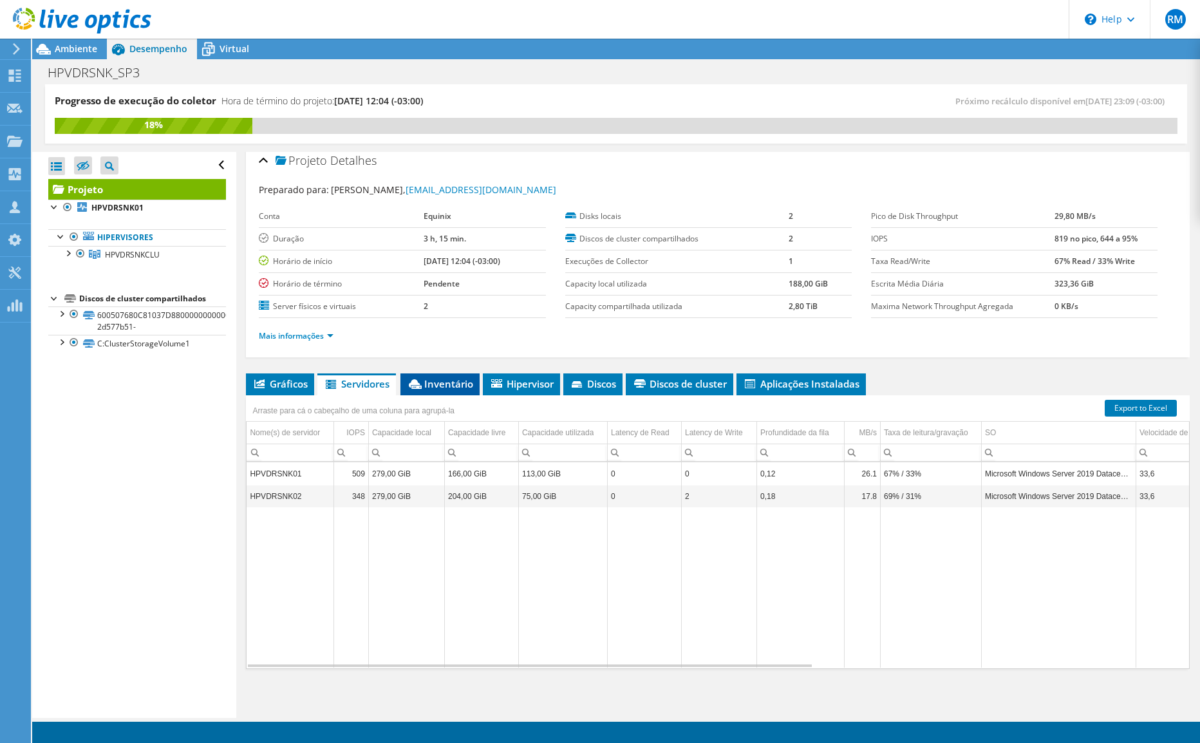
click at [444, 381] on span "Inventário" at bounding box center [440, 383] width 66 height 13
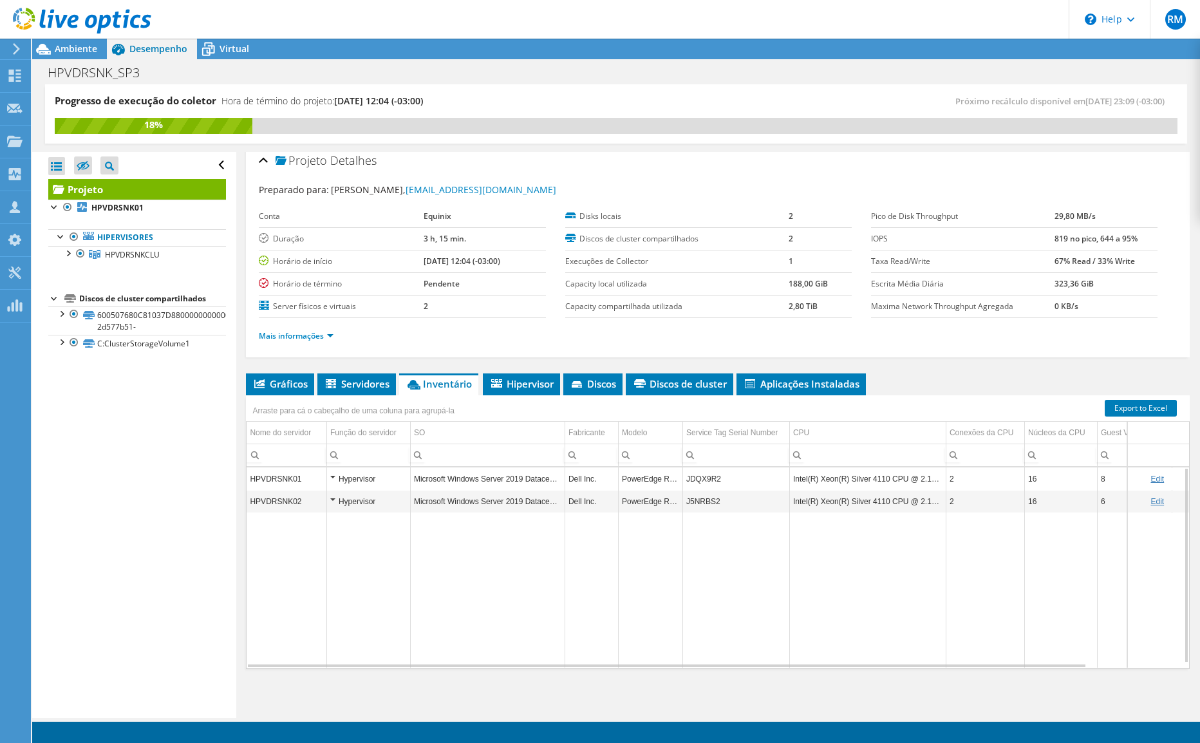
click at [335, 498] on div "Hypervisor" at bounding box center [368, 501] width 77 height 15
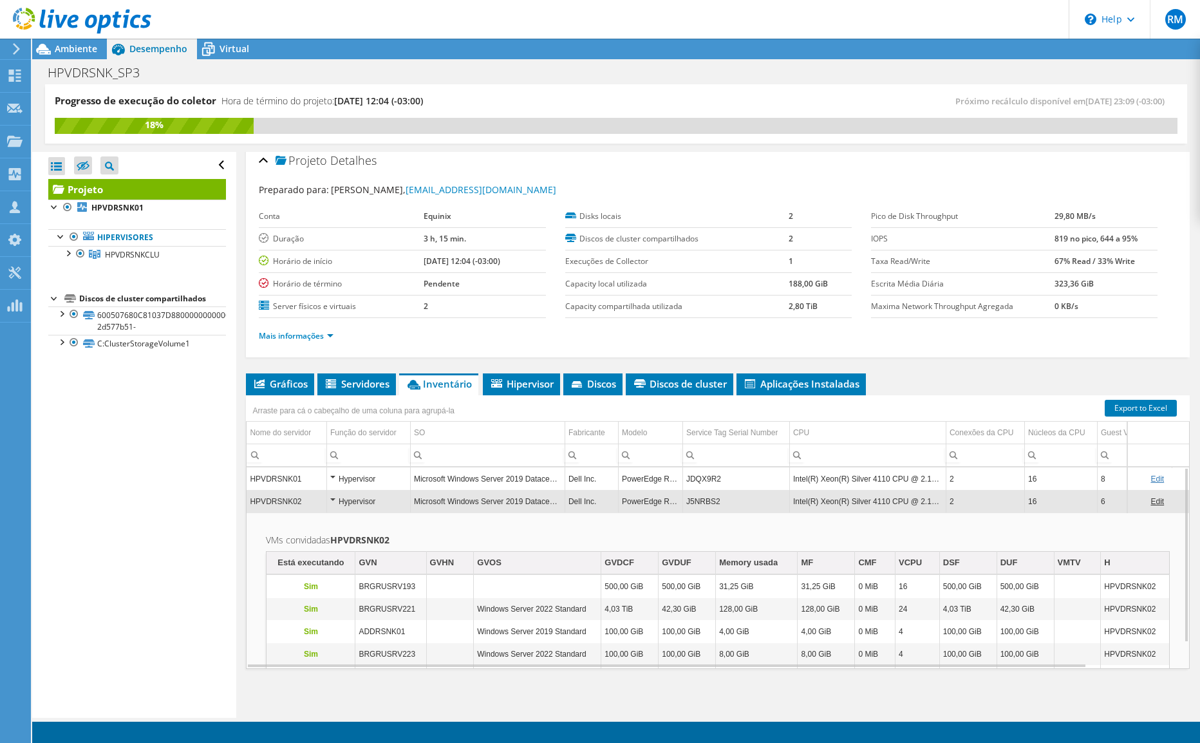
drag, startPoint x: 486, startPoint y: 699, endPoint x: 517, endPoint y: 677, distance: 37.5
click at [486, 699] on div "Projeto Detalhes Preparado para: [PERSON_NAME], [EMAIL_ADDRESS][DOMAIN_NAME] Co…" at bounding box center [717, 431] width 963 height 574
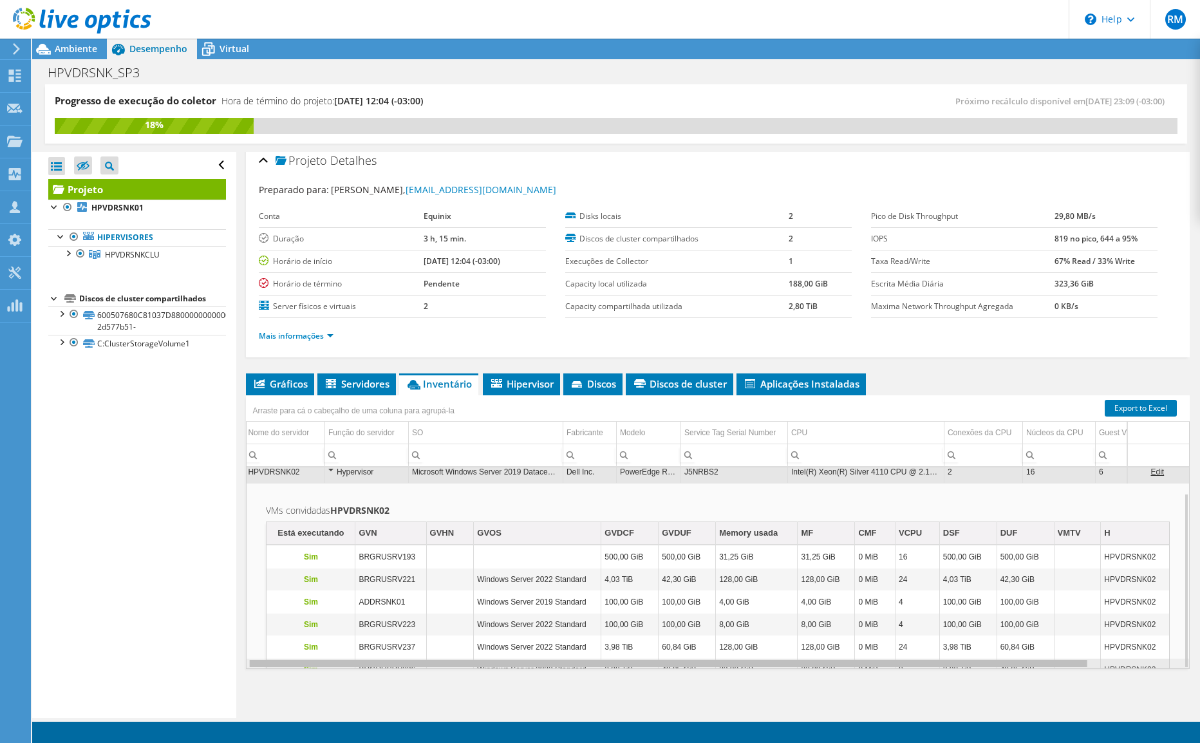
scroll to position [0, 9]
drag, startPoint x: 397, startPoint y: 663, endPoint x: 406, endPoint y: 663, distance: 9.0
click at [406, 663] on body "[PERSON_NAME] de Canal [PERSON_NAME] [EMAIL_ADDRESS][DOMAIN_NAME] Equinix My Pr…" at bounding box center [600, 371] width 1200 height 743
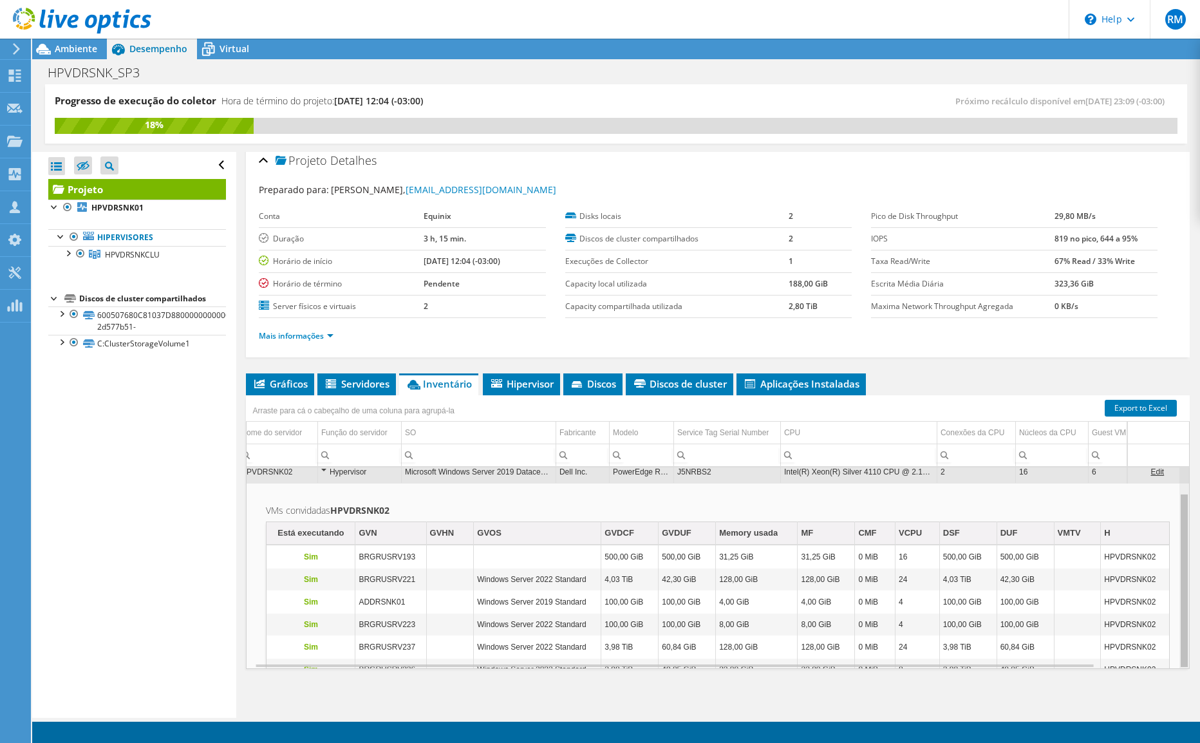
scroll to position [26, 9]
drag, startPoint x: 1176, startPoint y: 601, endPoint x: 1148, endPoint y: 633, distance: 42.4
click at [1148, 633] on body "[PERSON_NAME] de Canal [PERSON_NAME] [EMAIL_ADDRESS][DOMAIN_NAME] Equinix My Pr…" at bounding box center [600, 371] width 1200 height 743
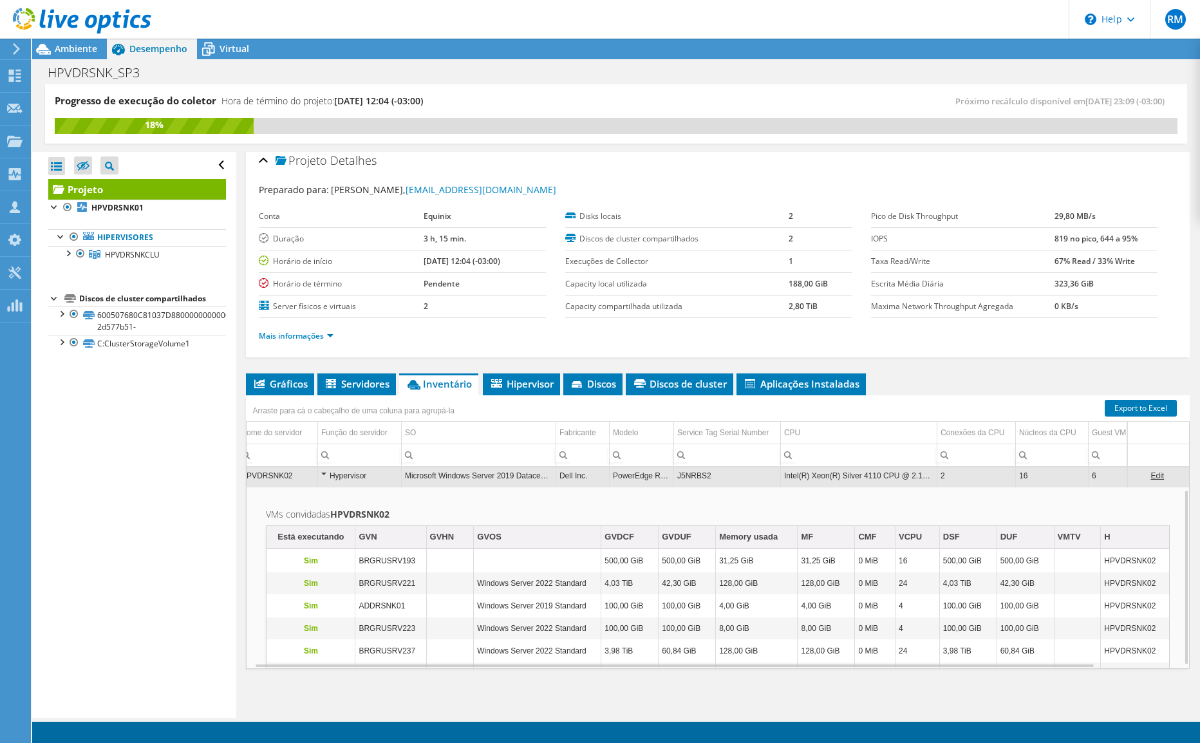
click at [322, 475] on div "Hypervisor" at bounding box center [359, 475] width 77 height 15
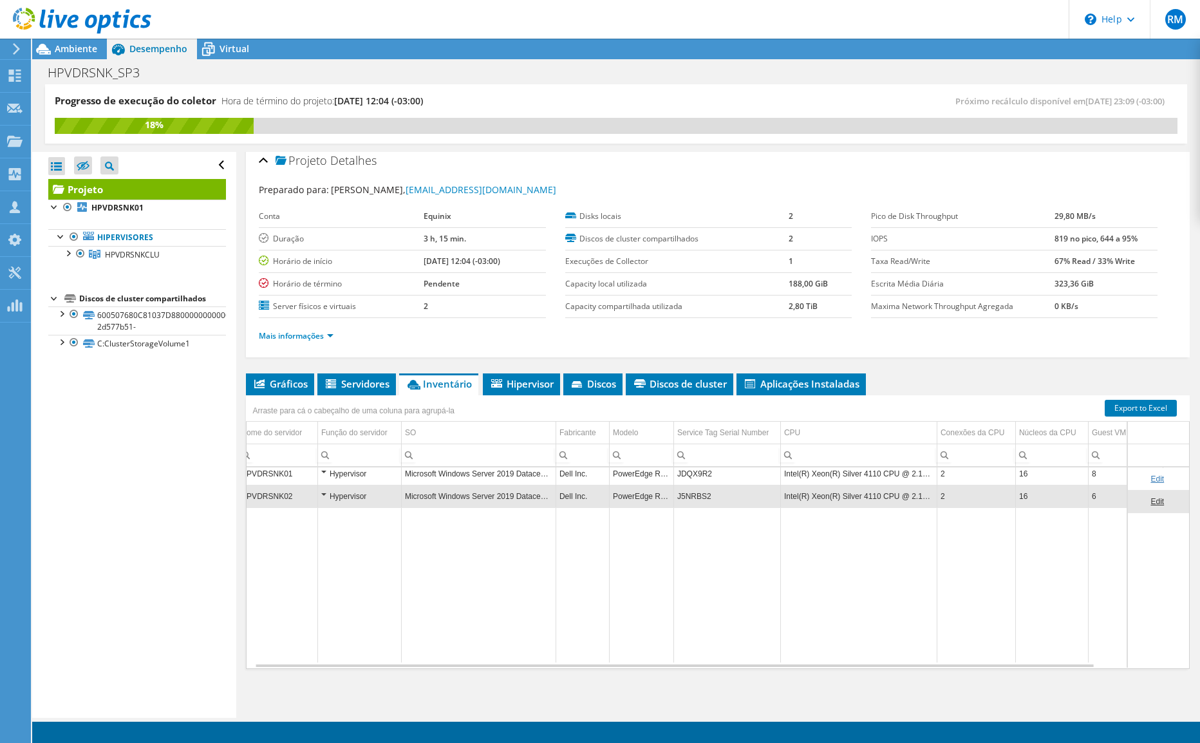
scroll to position [0, 9]
click at [326, 502] on div "Hypervisor" at bounding box center [359, 501] width 77 height 15
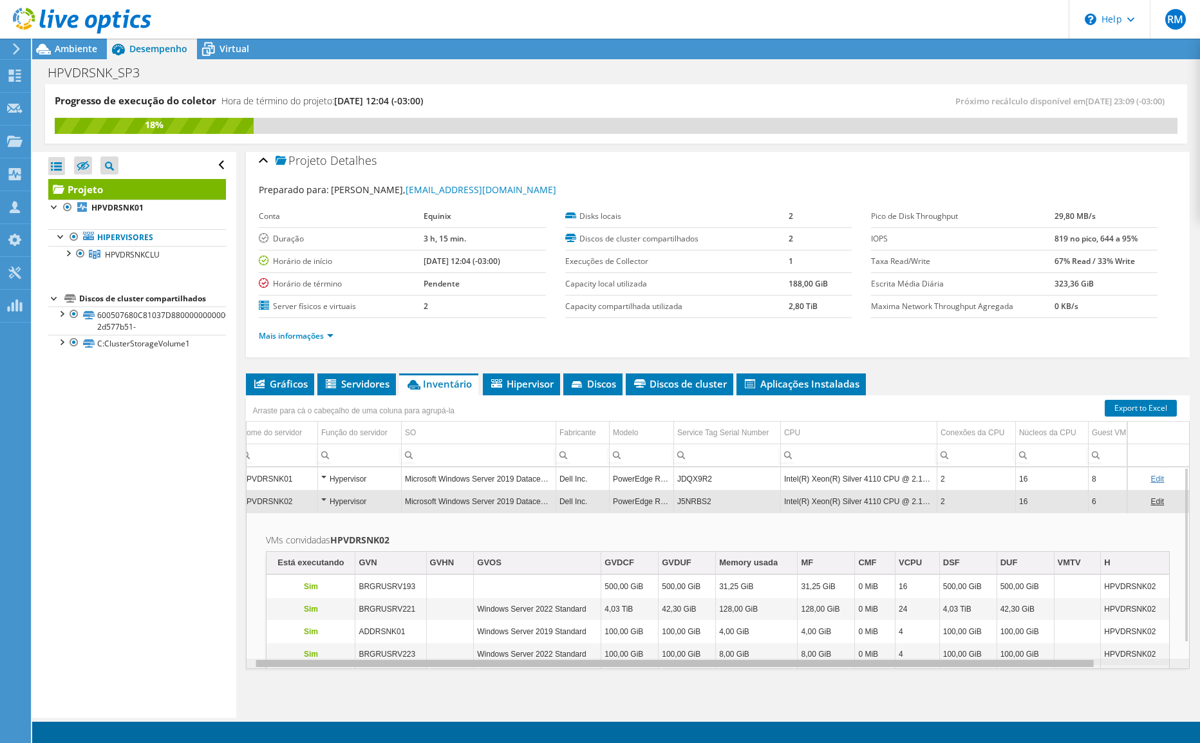
scroll to position [0, 0]
drag, startPoint x: 388, startPoint y: 668, endPoint x: 283, endPoint y: 667, distance: 104.3
click at [283, 667] on body "[PERSON_NAME] de Canal [PERSON_NAME] [EMAIL_ADDRESS][DOMAIN_NAME] Equinix My Pr…" at bounding box center [600, 371] width 1200 height 743
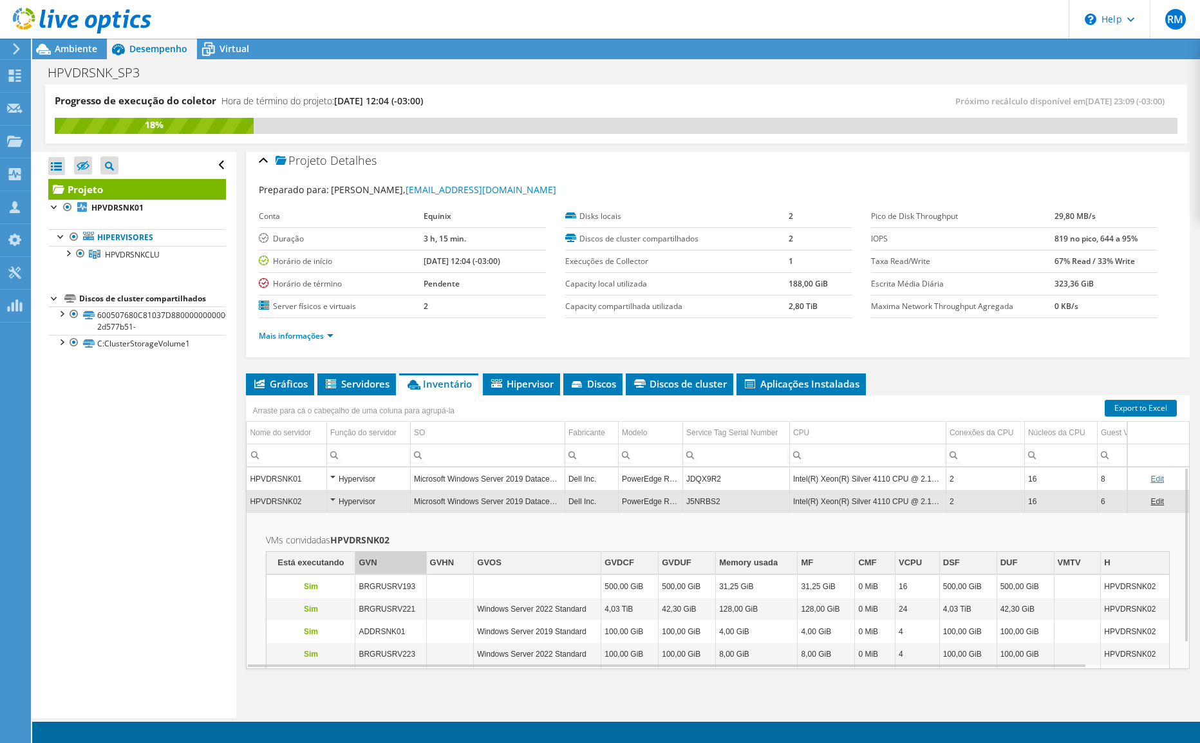
click at [398, 564] on td "GVN" at bounding box center [390, 563] width 71 height 23
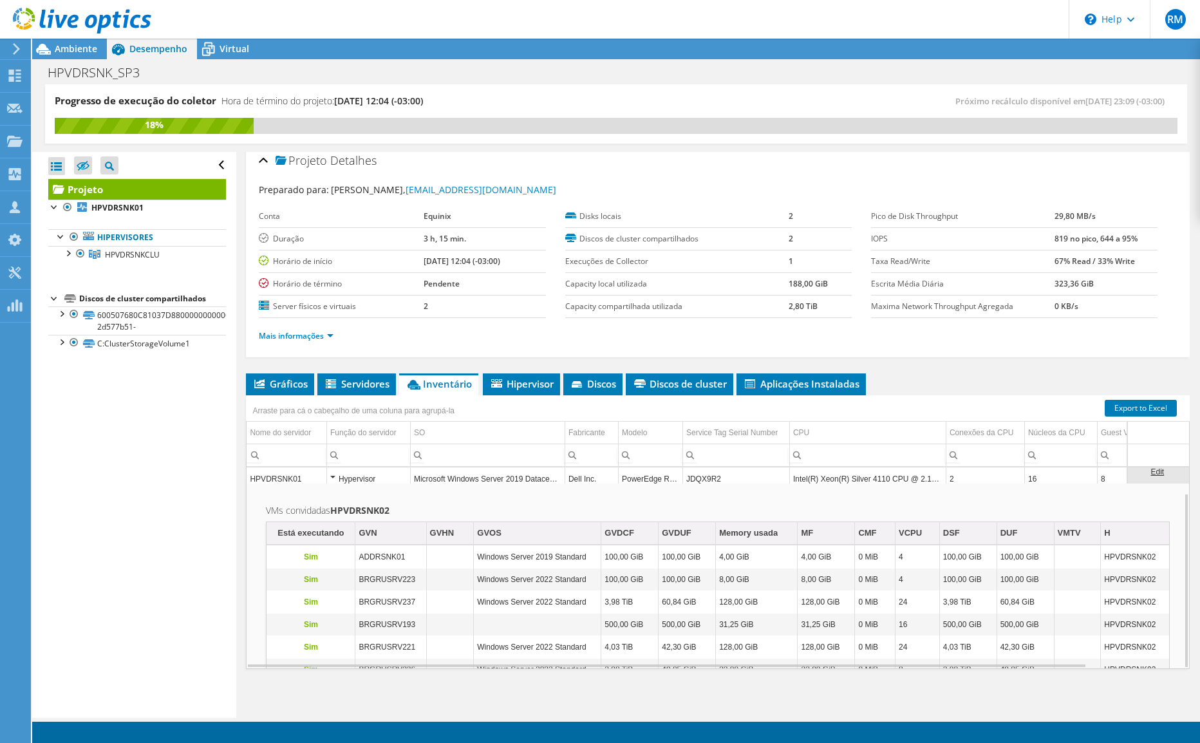
scroll to position [30, 0]
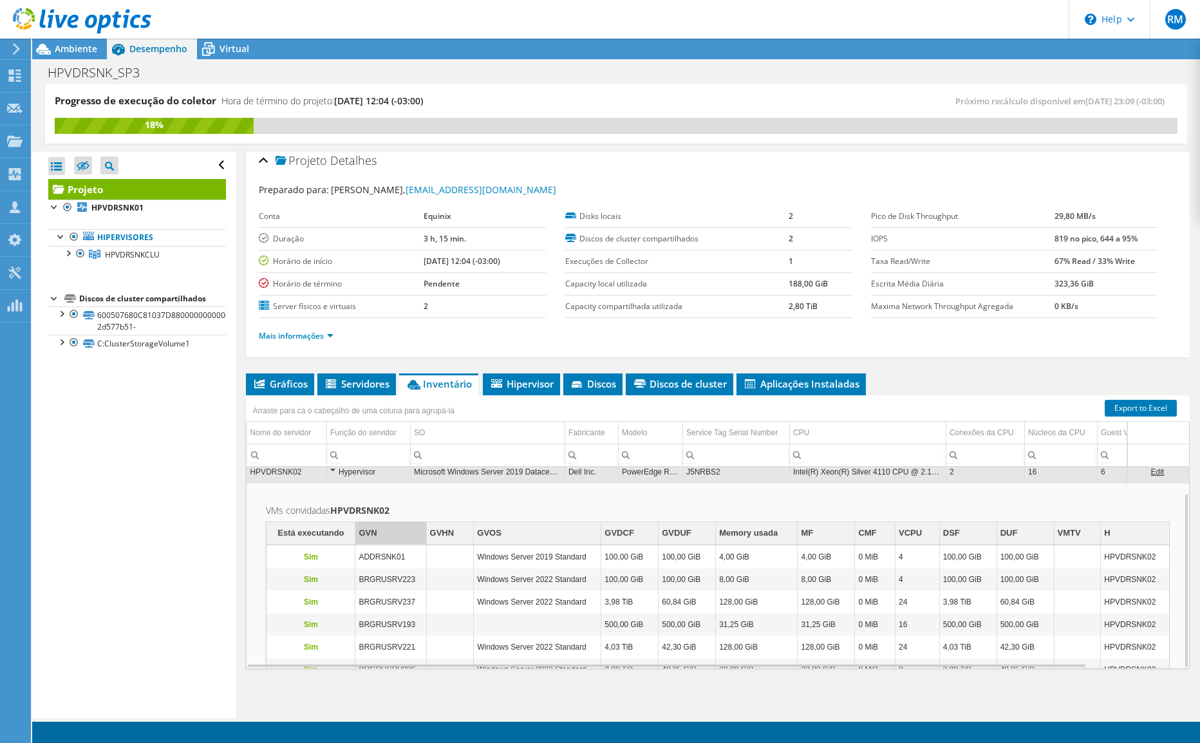
click at [400, 535] on td "GVN" at bounding box center [390, 533] width 71 height 23
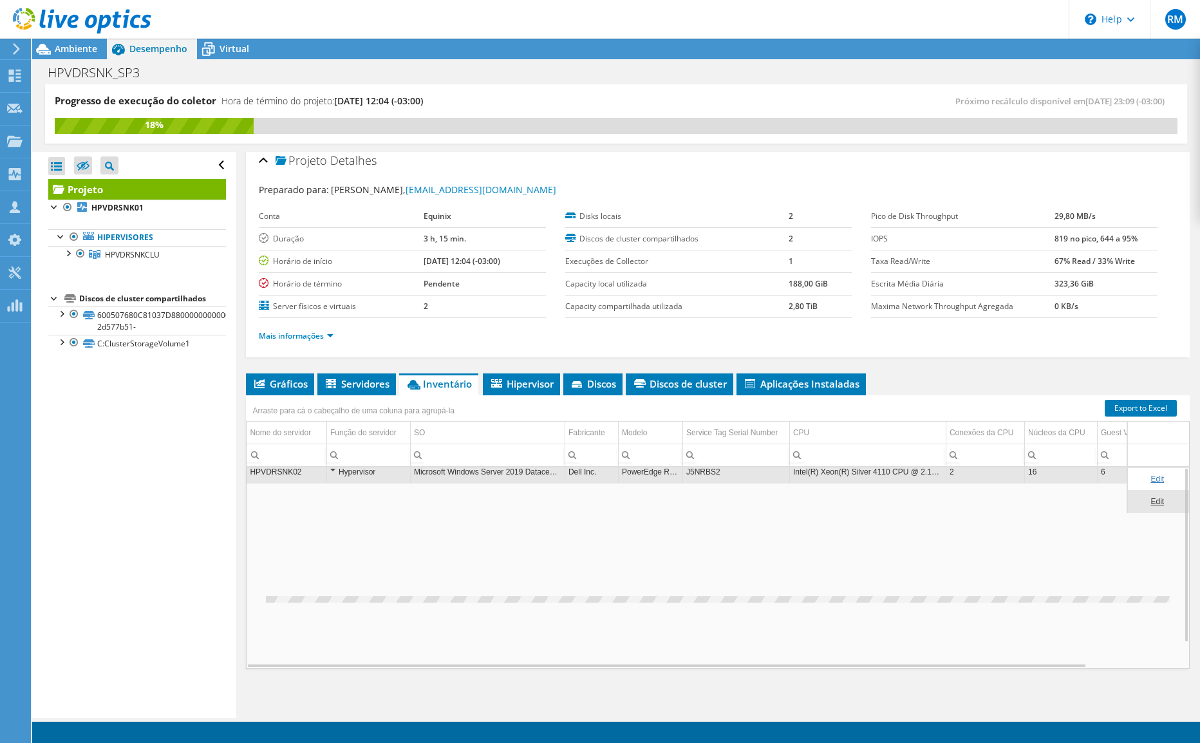
scroll to position [0, 0]
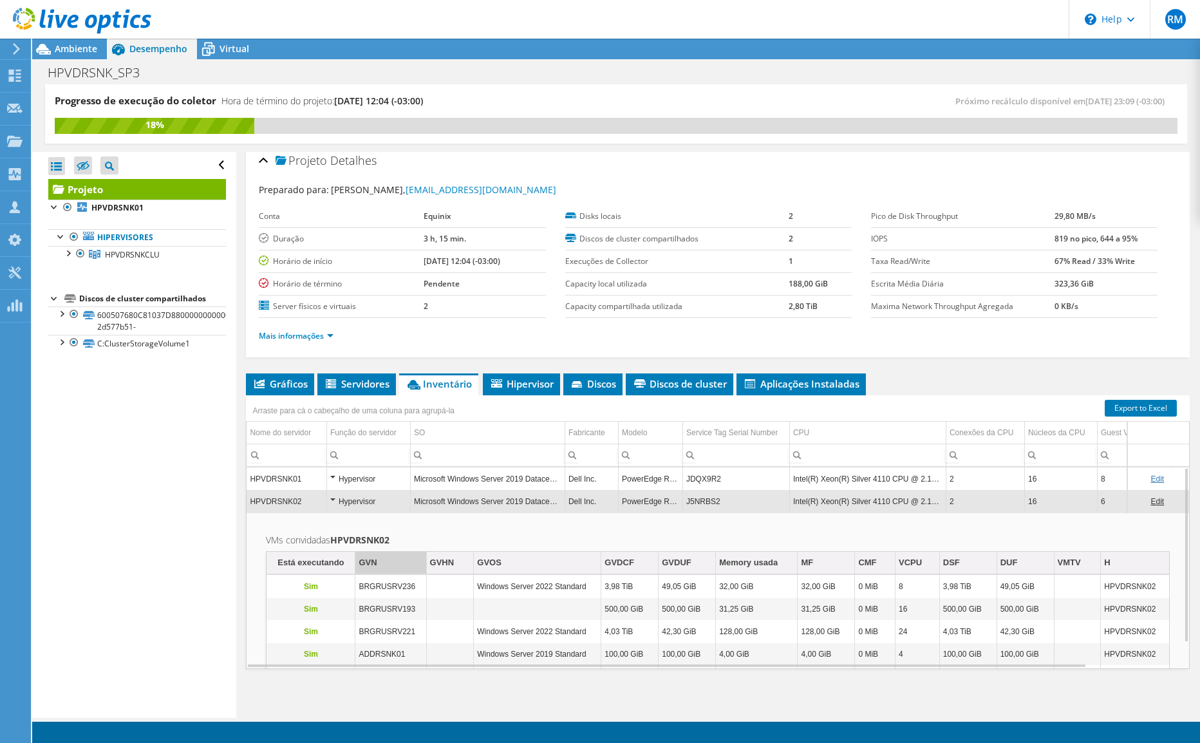
click at [406, 567] on td "GVN" at bounding box center [390, 563] width 71 height 23
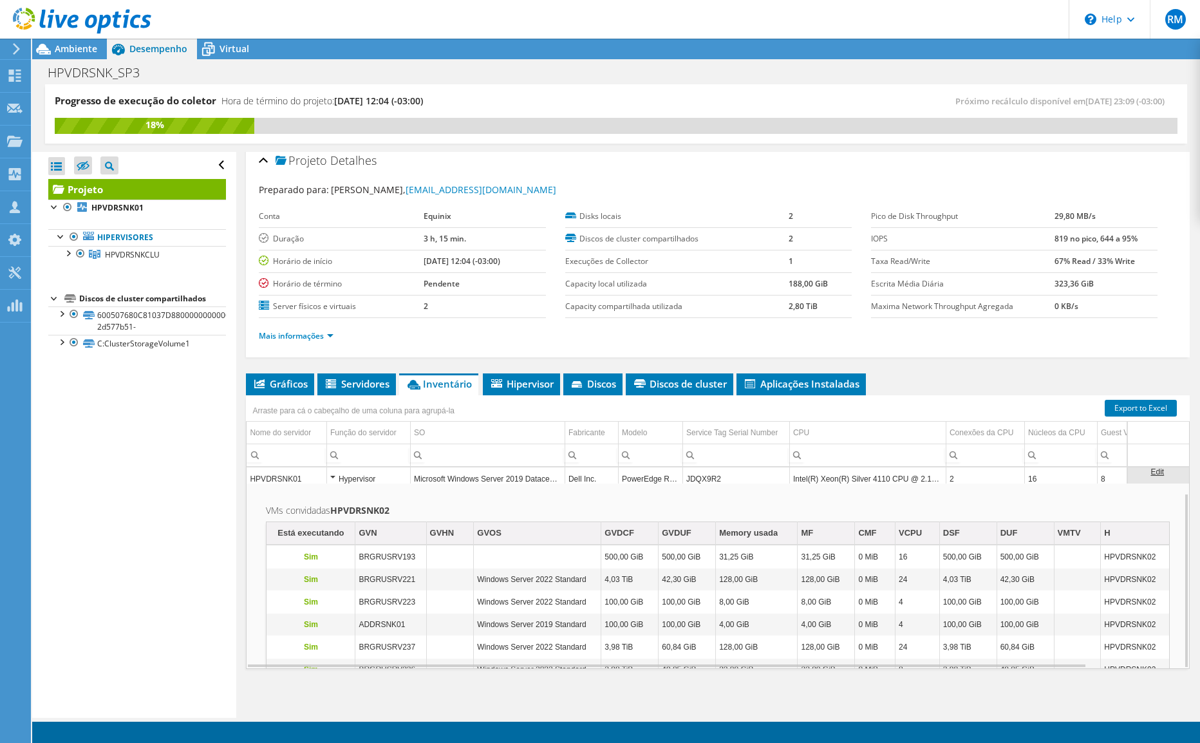
scroll to position [30, 0]
